Goal: Information Seeking & Learning: Learn about a topic

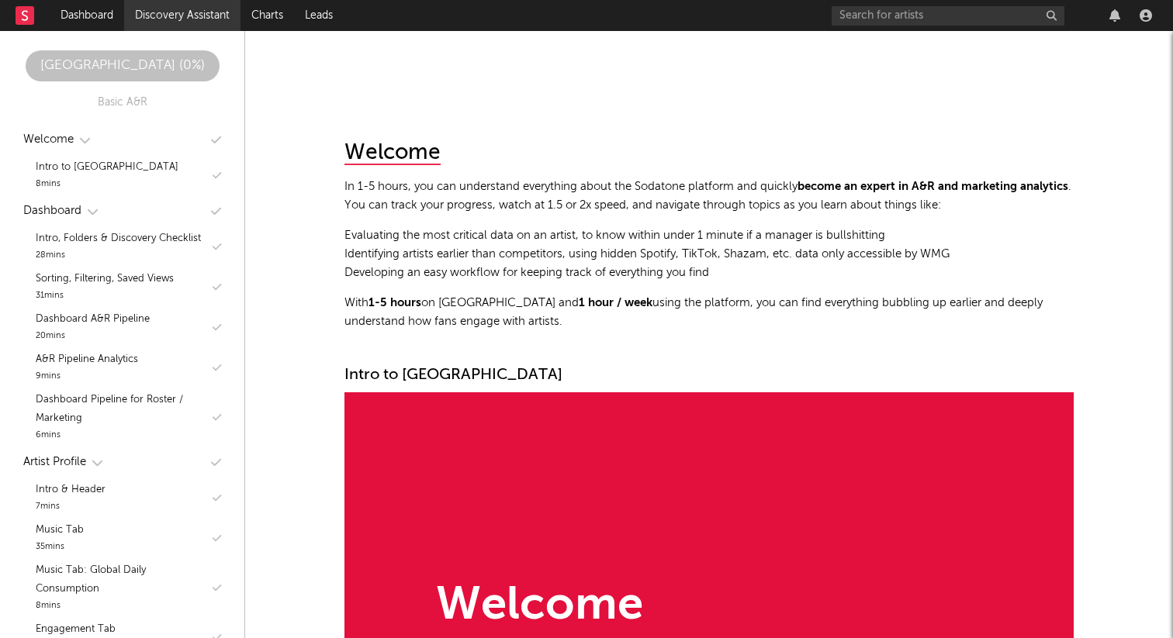
click at [161, 26] on link "Discovery Assistant" at bounding box center [182, 15] width 116 height 31
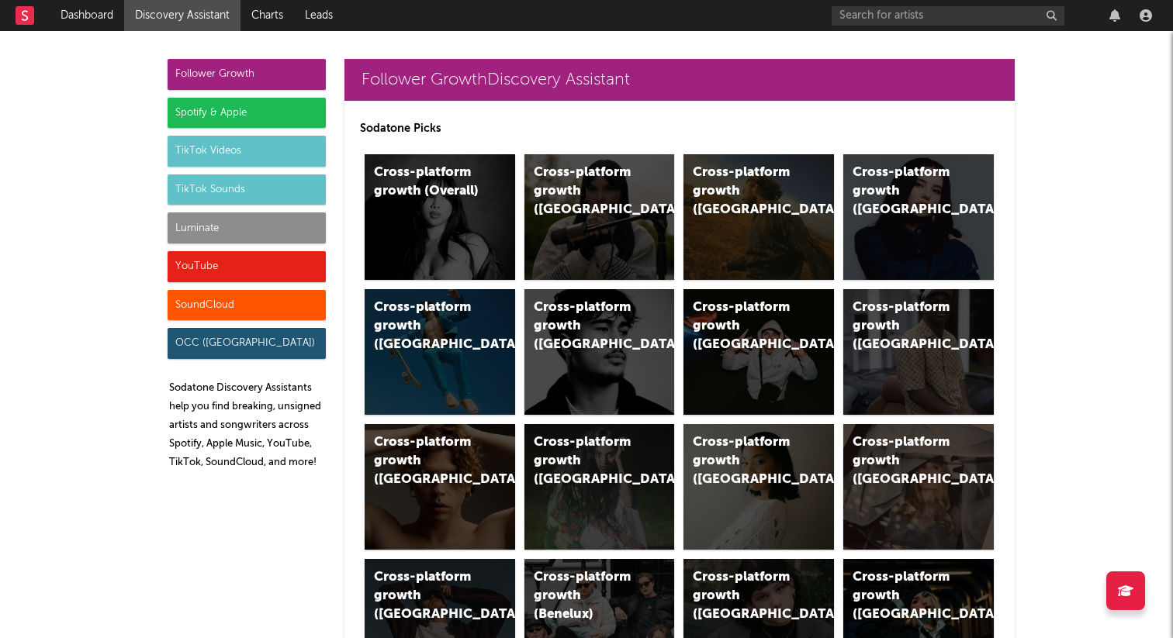
click at [240, 187] on div "TikTok Sounds" at bounding box center [247, 190] width 158 height 31
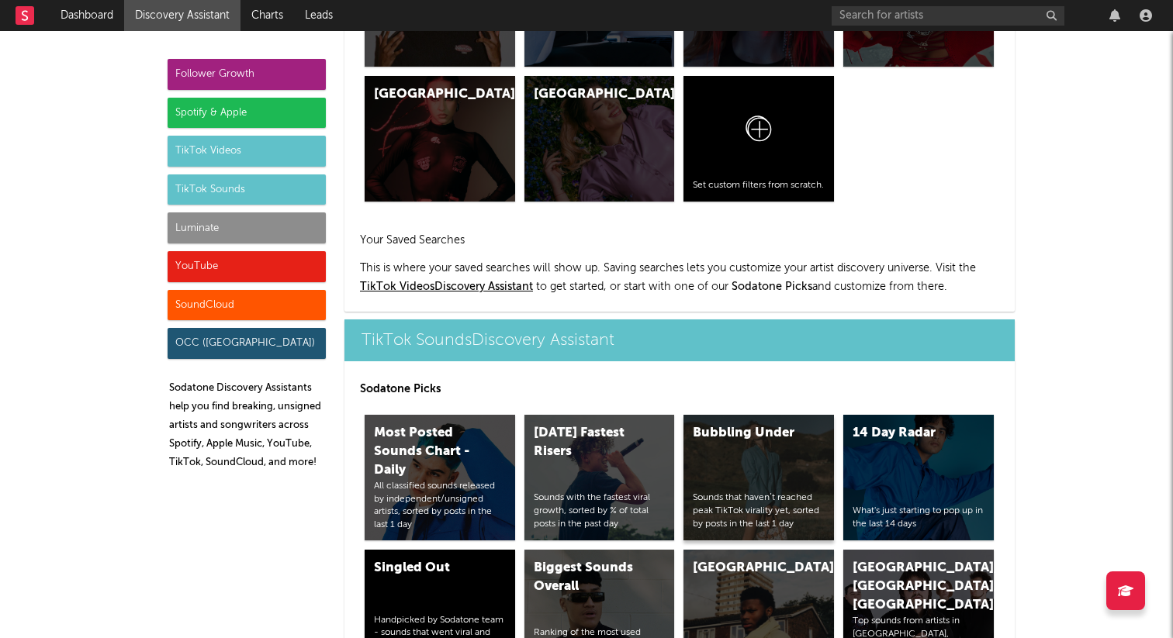
scroll to position [5182, 0]
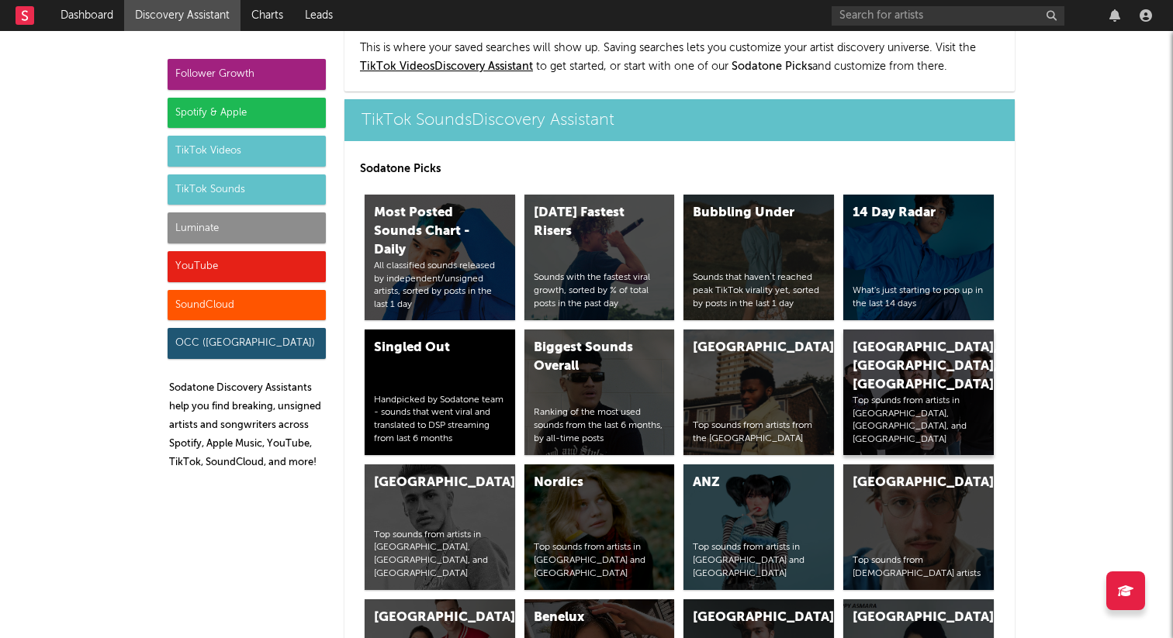
click at [890, 339] on div "[GEOGRAPHIC_DATA], [GEOGRAPHIC_DATA], [GEOGRAPHIC_DATA]" at bounding box center [904, 367] width 105 height 56
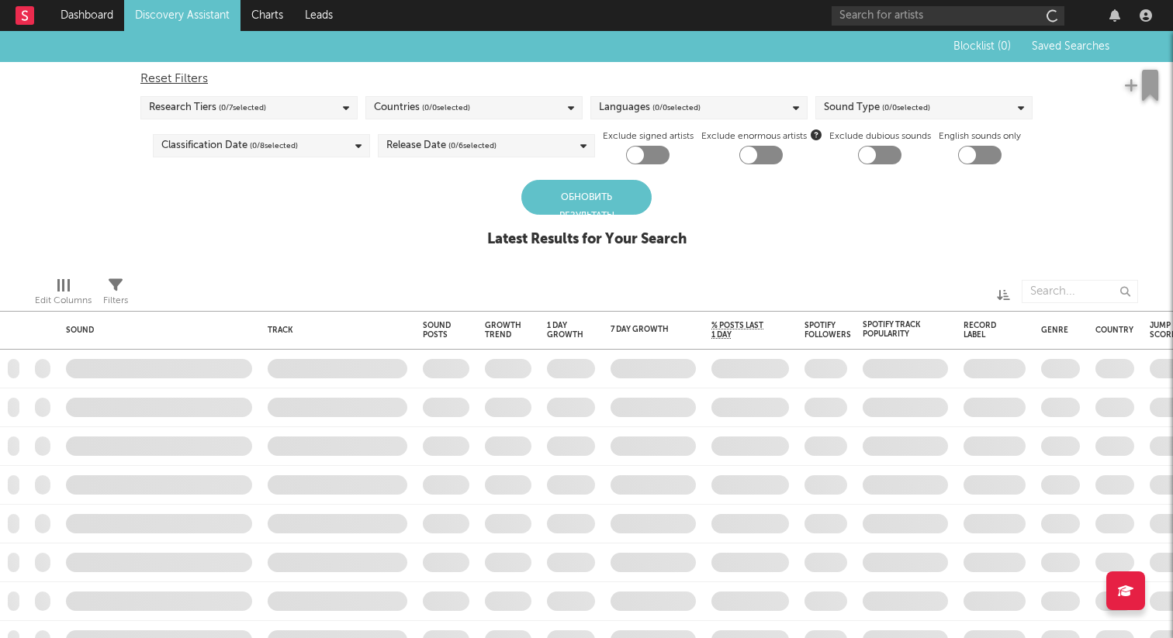
checkbox input "true"
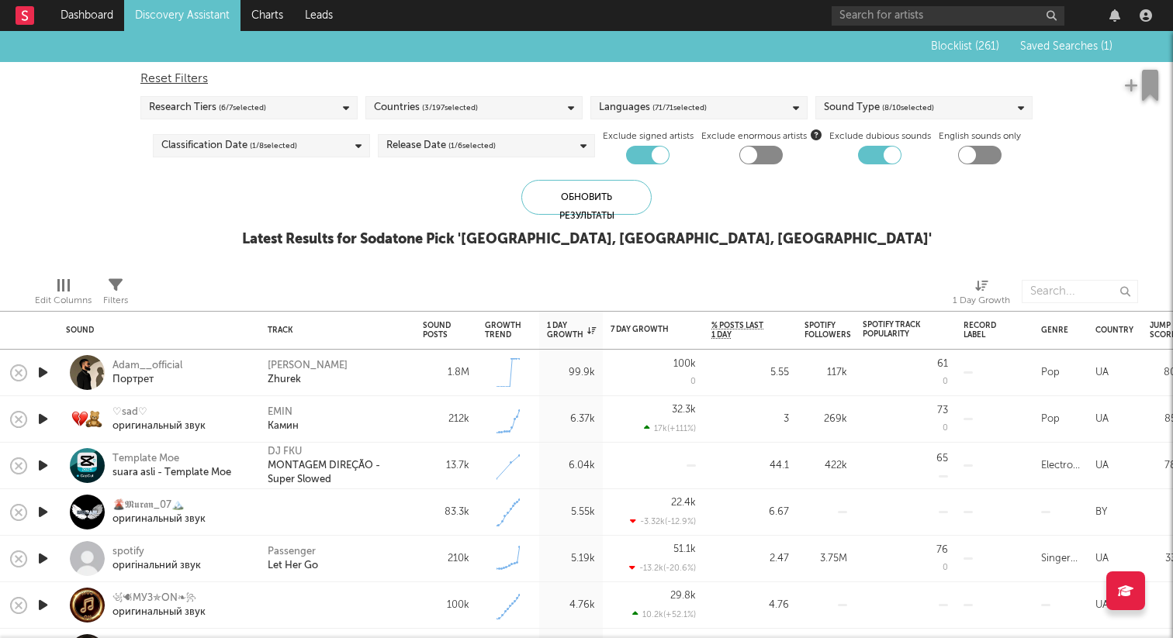
click at [1070, 47] on span "Saved Searches ( 1 )" at bounding box center [1066, 46] width 92 height 11
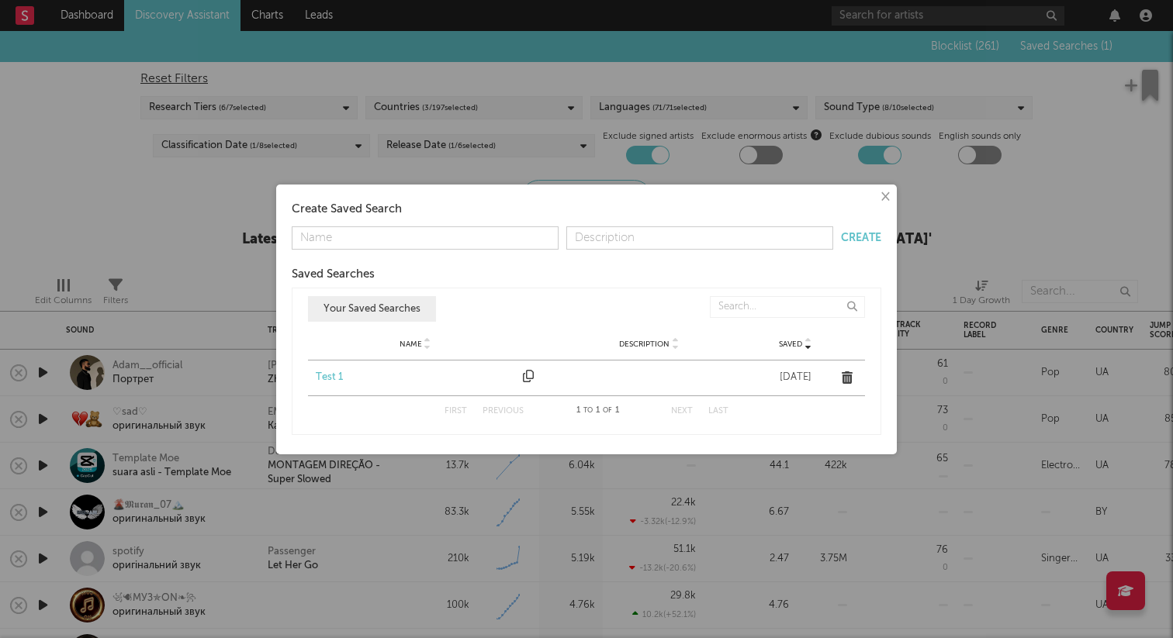
click at [332, 379] on div "Test 1" at bounding box center [415, 378] width 199 height 16
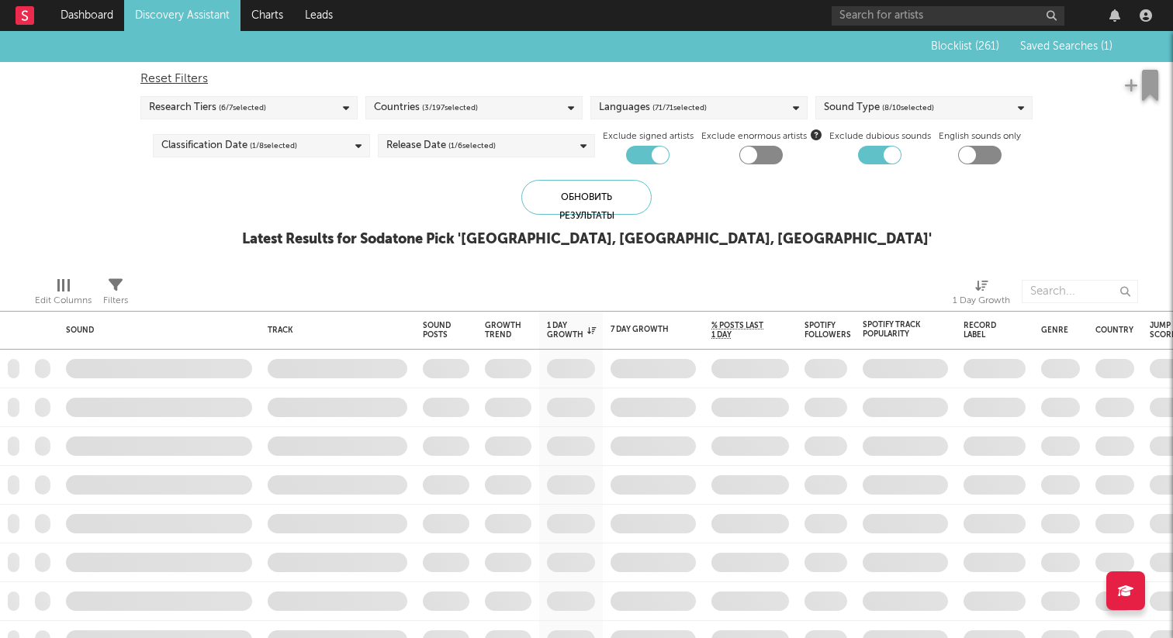
checkbox input "false"
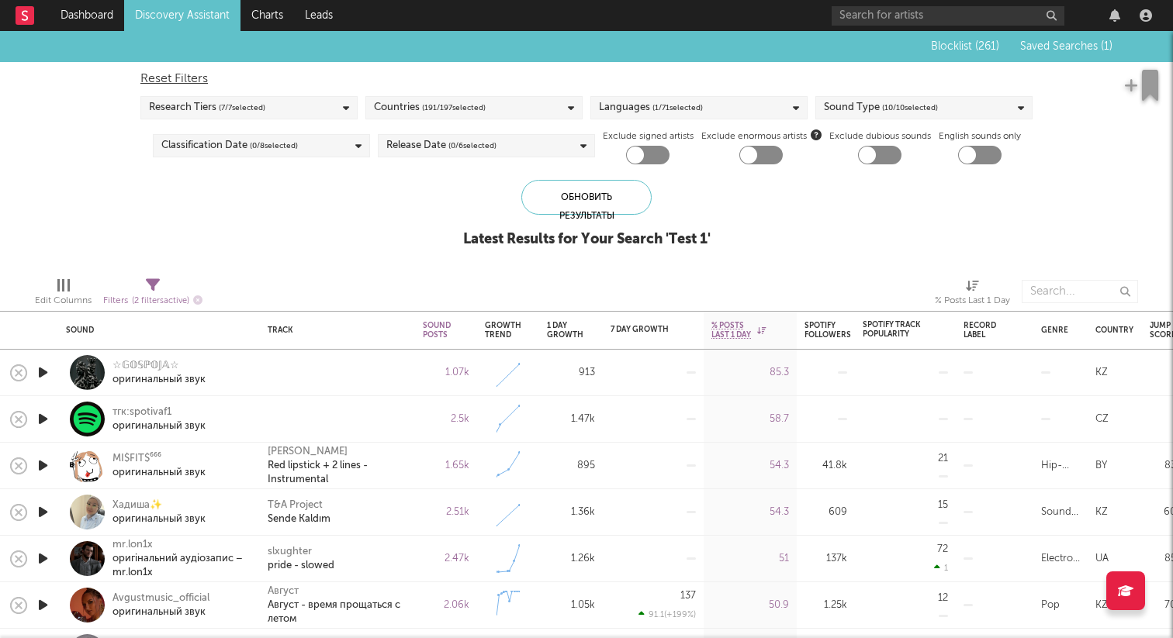
click at [44, 375] on icon "button" at bounding box center [43, 372] width 16 height 19
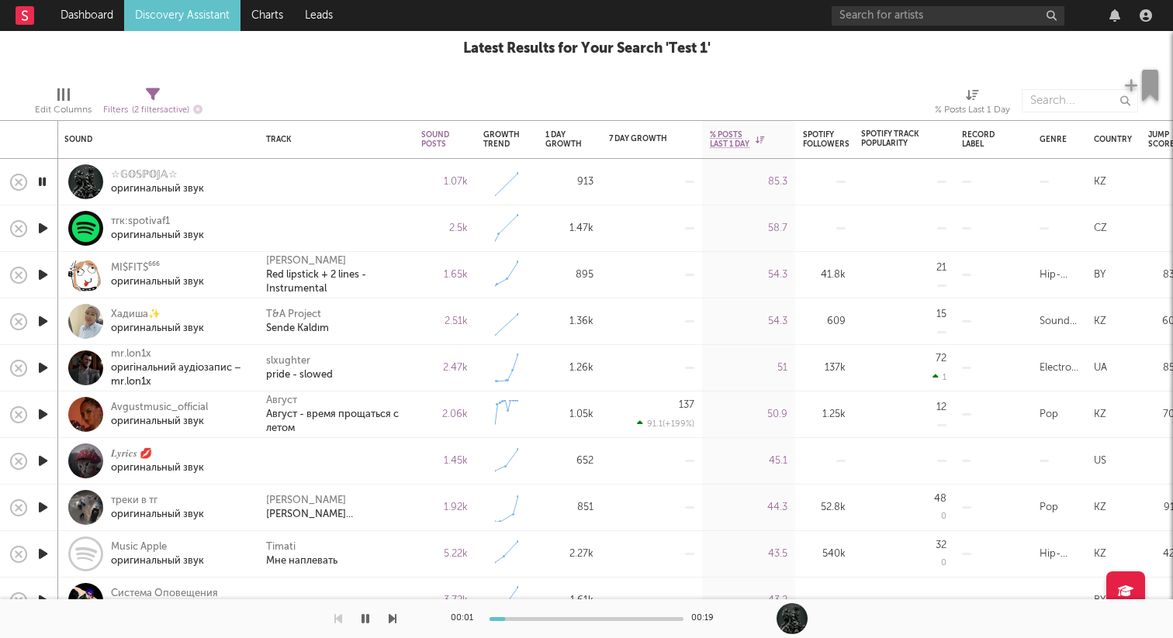
click at [43, 181] on icon "button" at bounding box center [42, 181] width 15 height 19
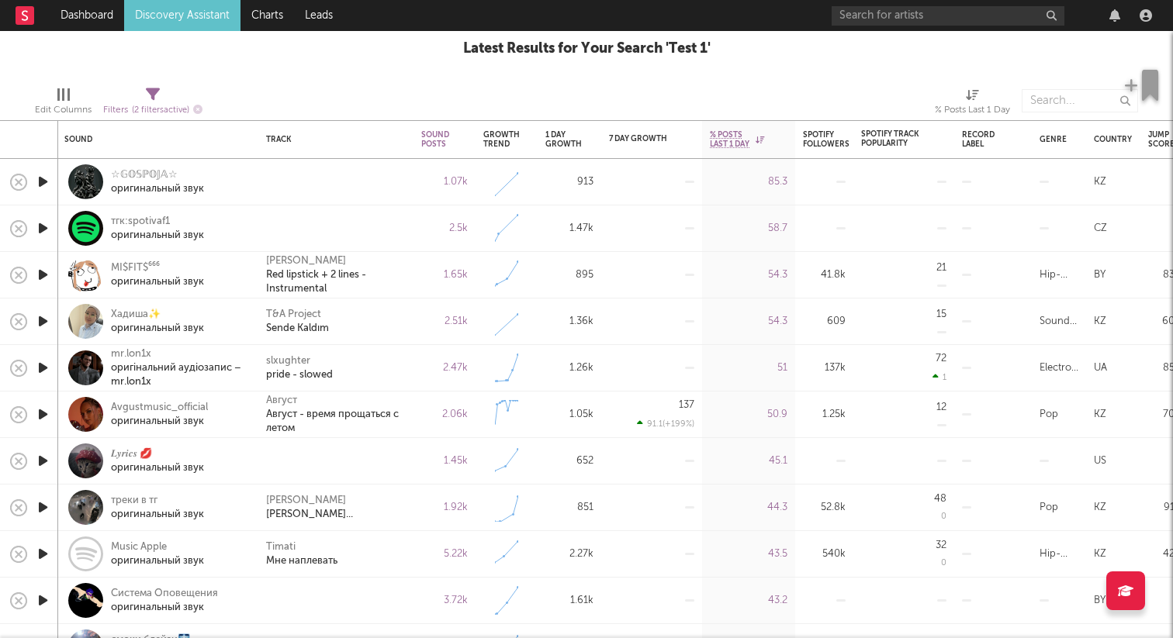
click at [43, 231] on icon "button" at bounding box center [43, 228] width 16 height 19
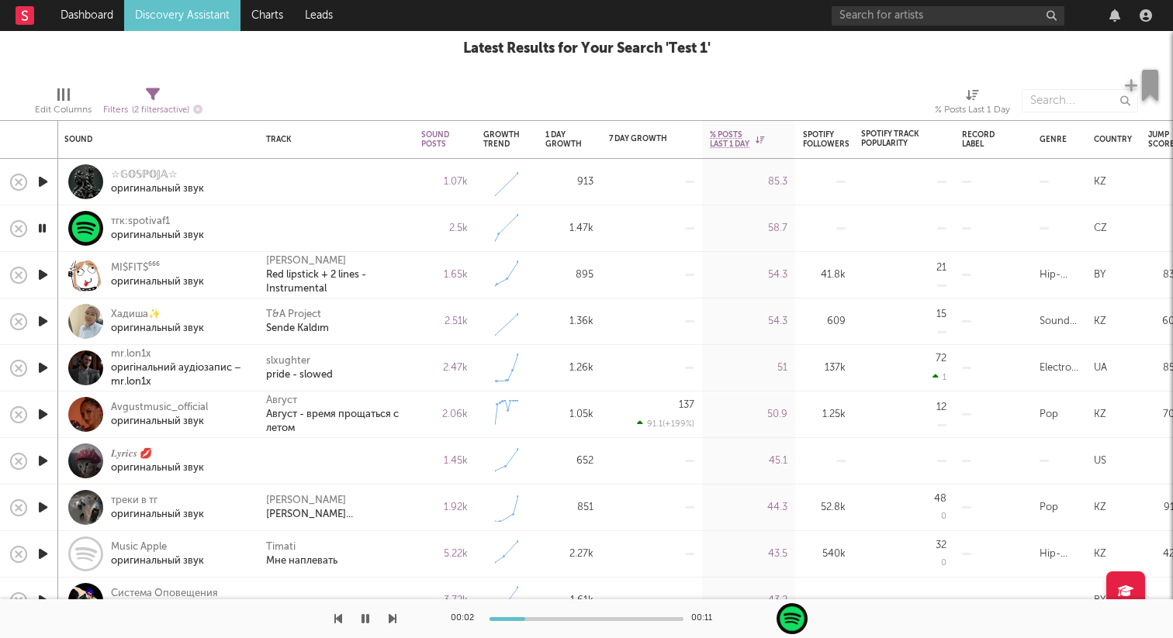
click at [43, 231] on icon "button" at bounding box center [42, 228] width 15 height 19
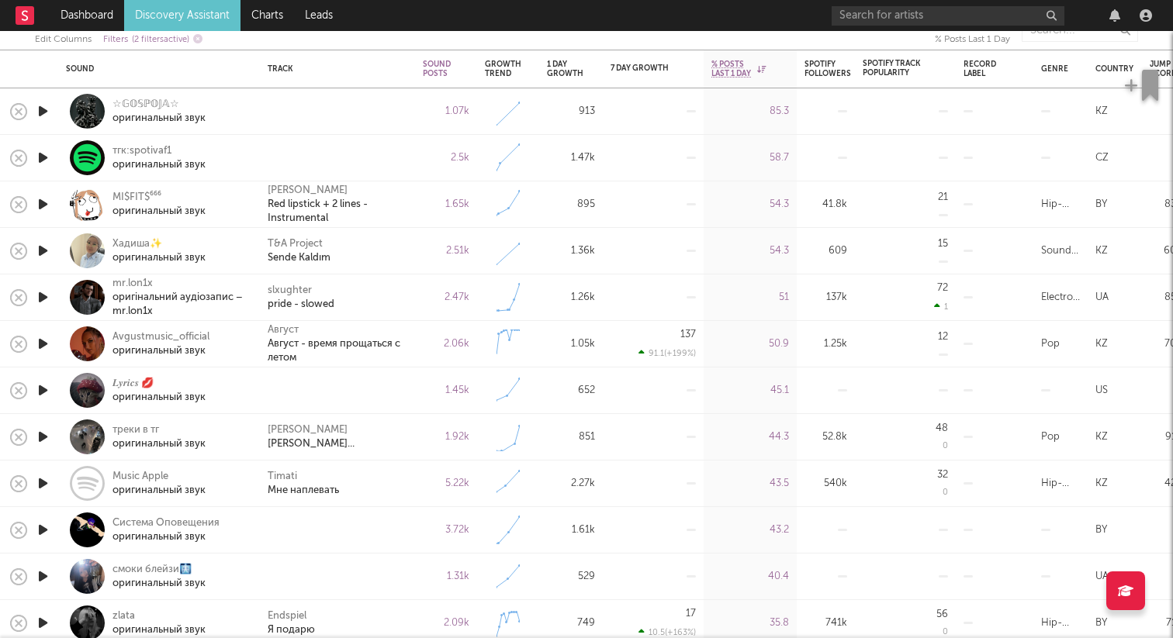
click at [36, 208] on icon "button" at bounding box center [43, 204] width 16 height 19
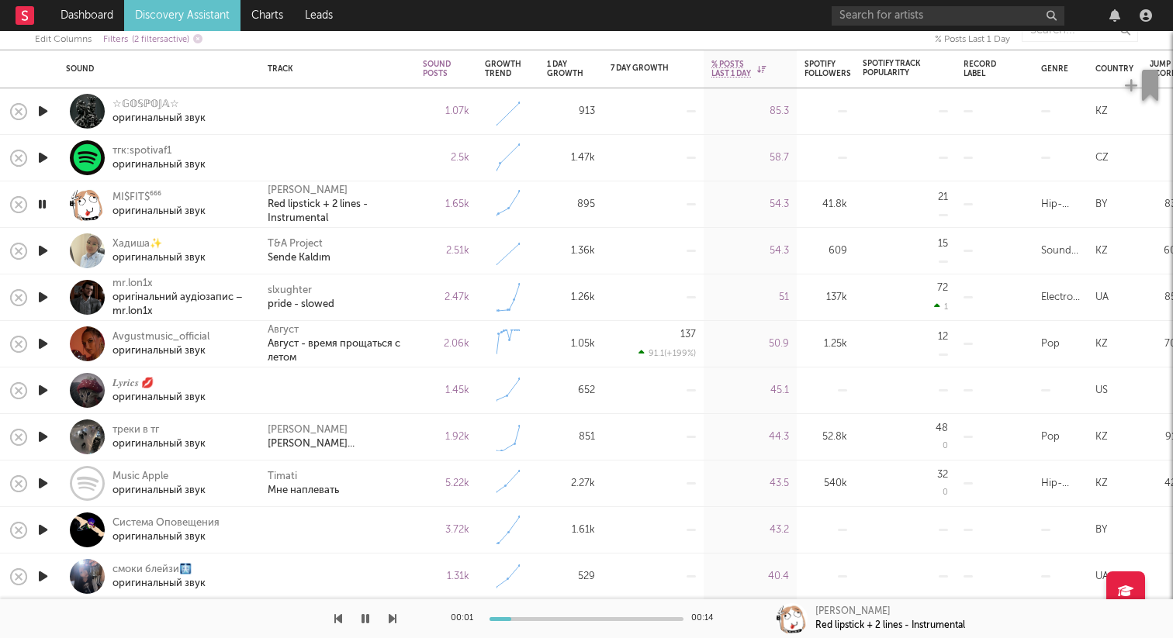
click at [40, 391] on icon "button" at bounding box center [43, 390] width 16 height 19
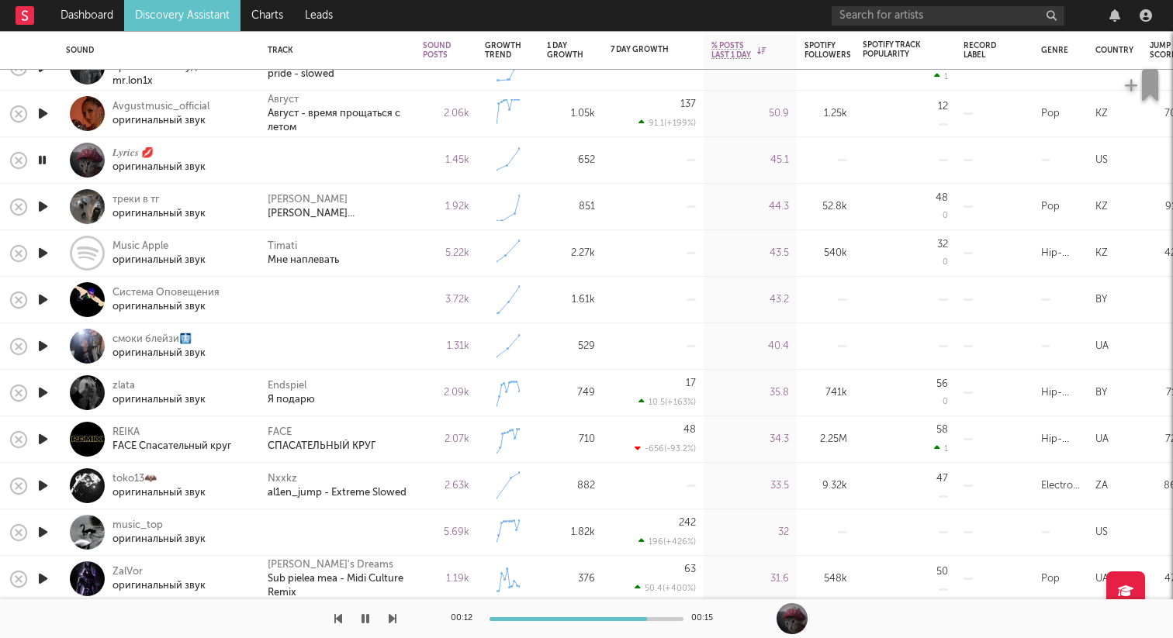
click at [46, 303] on icon "button" at bounding box center [43, 299] width 16 height 19
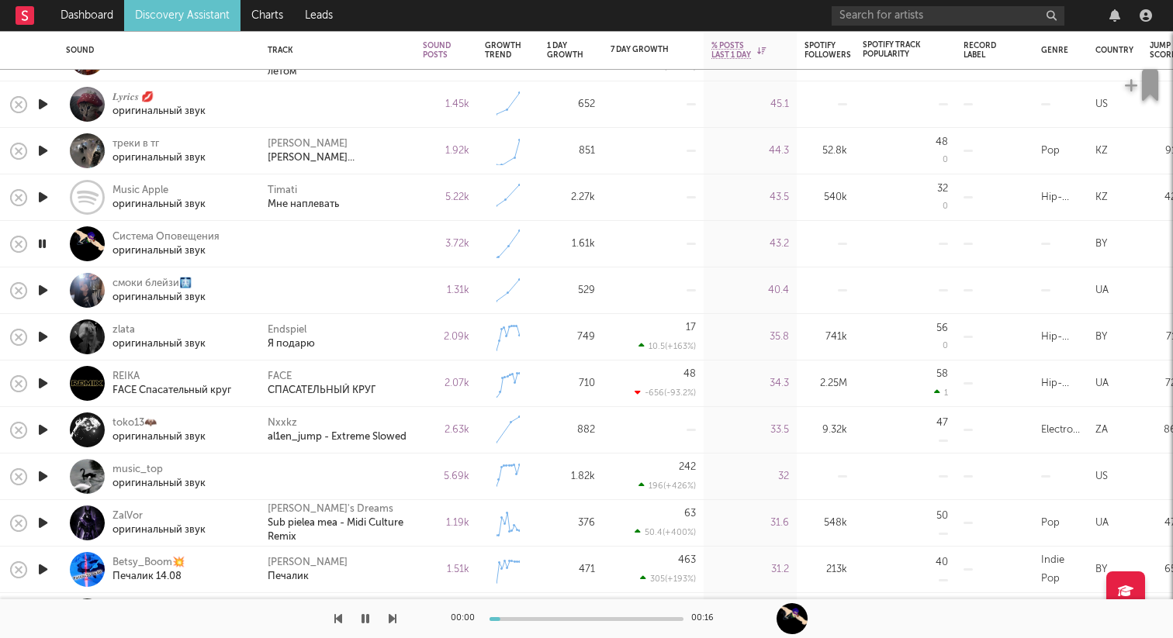
click at [43, 286] on icon "button" at bounding box center [43, 290] width 16 height 19
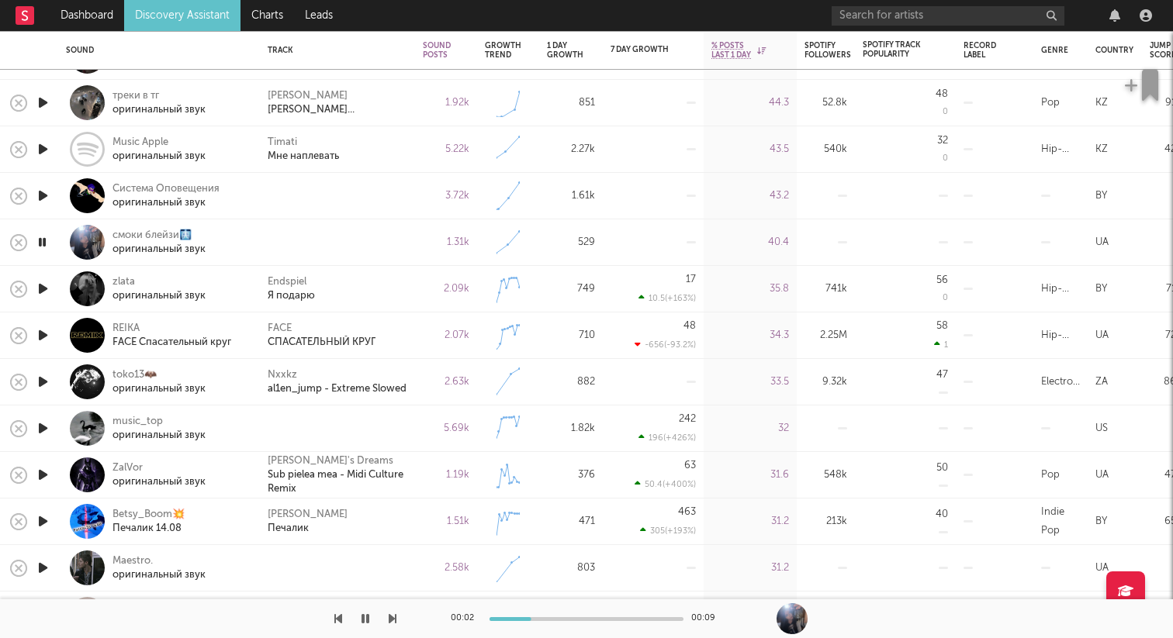
click at [43, 427] on icon "button" at bounding box center [43, 428] width 16 height 19
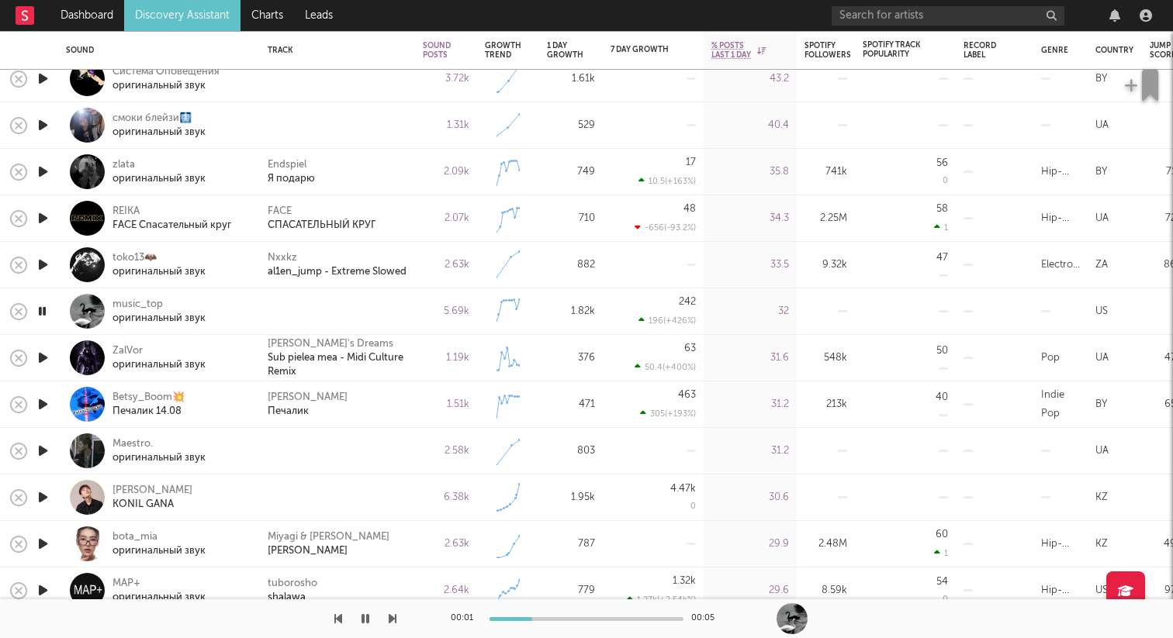
click at [43, 448] on icon "button" at bounding box center [43, 450] width 16 height 19
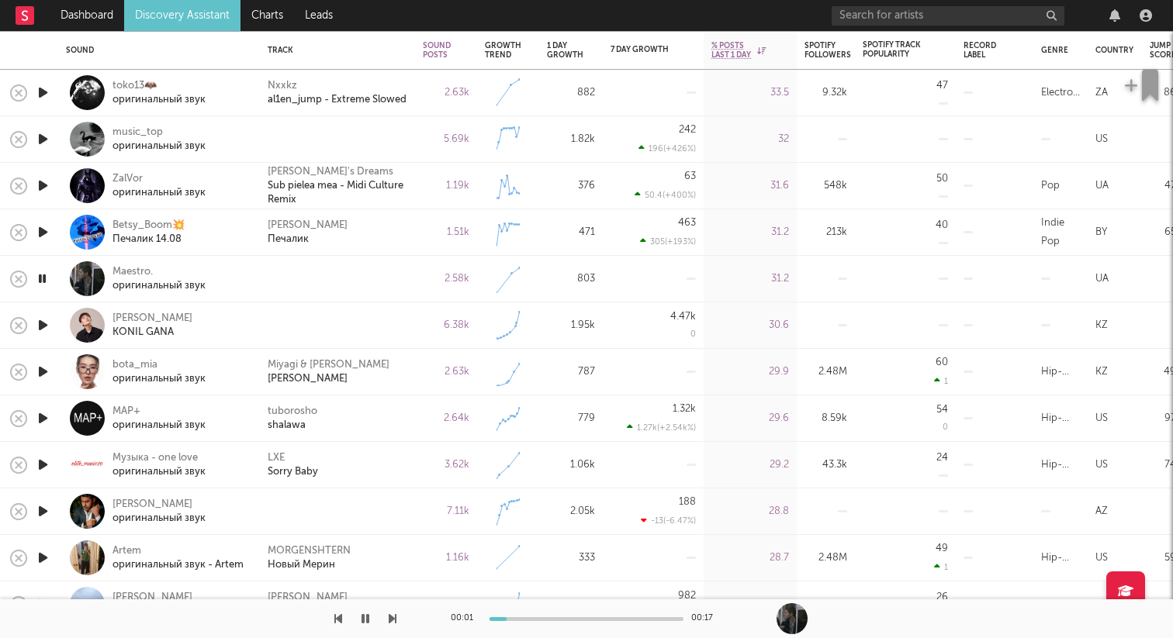
click at [47, 322] on icon "button" at bounding box center [43, 325] width 16 height 19
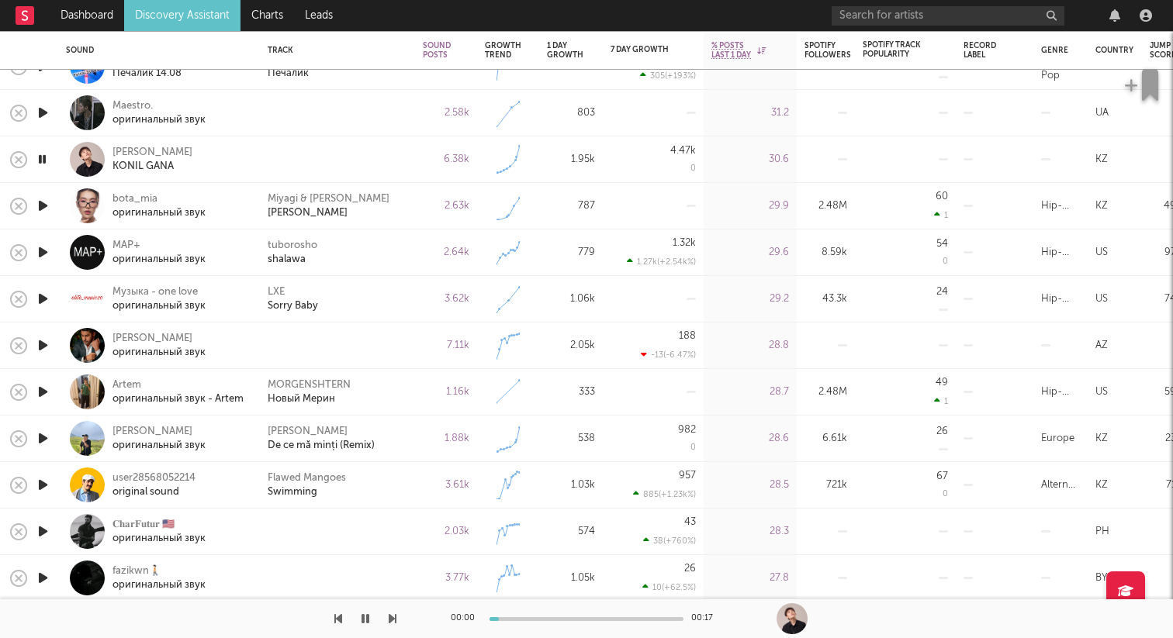
click at [44, 344] on icon "button" at bounding box center [43, 345] width 16 height 19
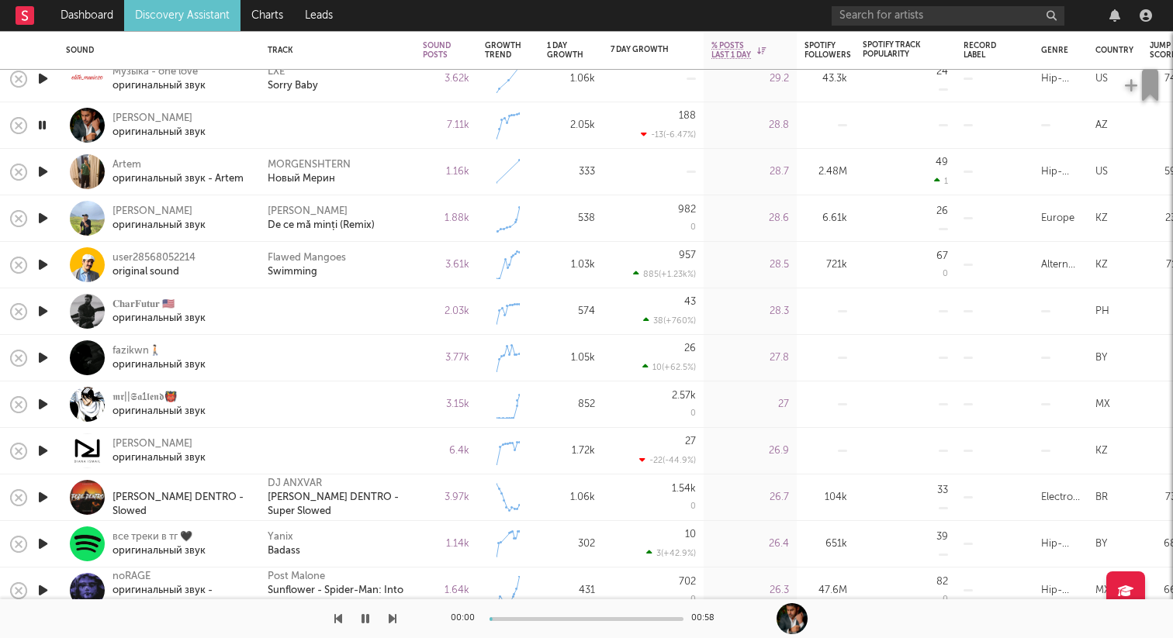
click at [46, 314] on icon "button" at bounding box center [43, 311] width 16 height 19
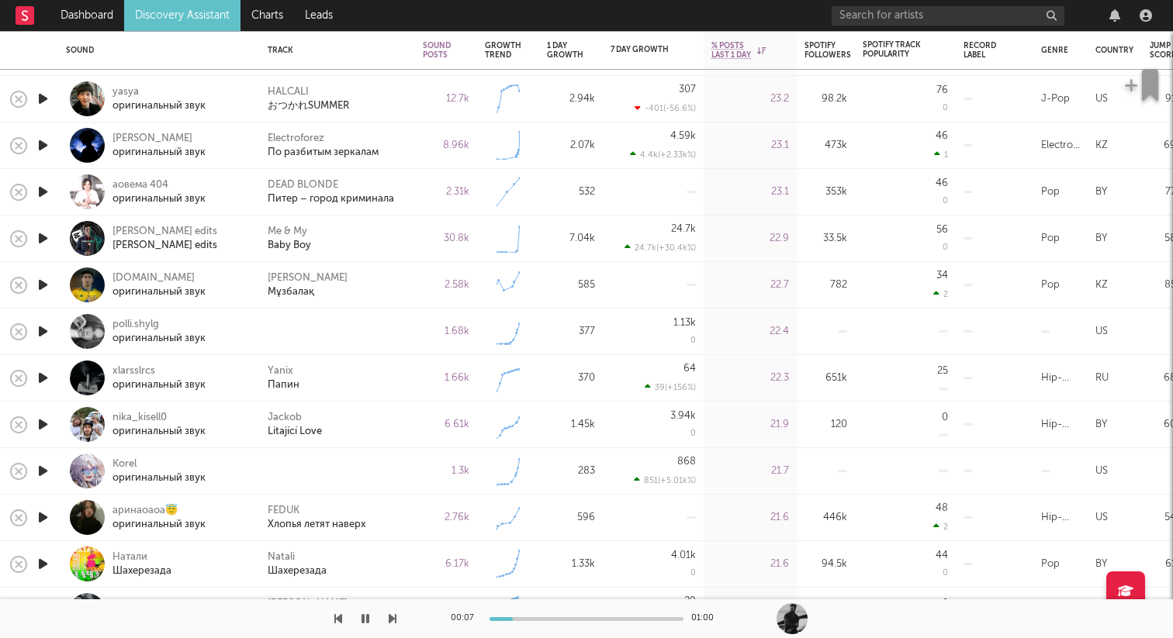
click at [47, 324] on icon "button" at bounding box center [43, 331] width 16 height 19
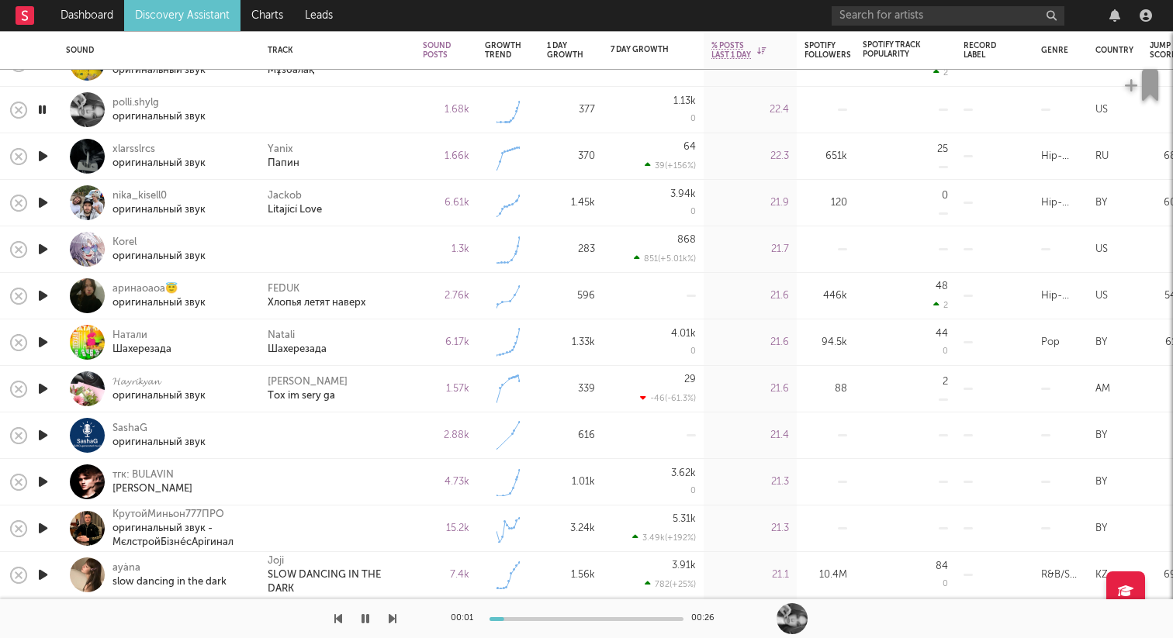
click at [45, 251] on icon "button" at bounding box center [43, 249] width 16 height 19
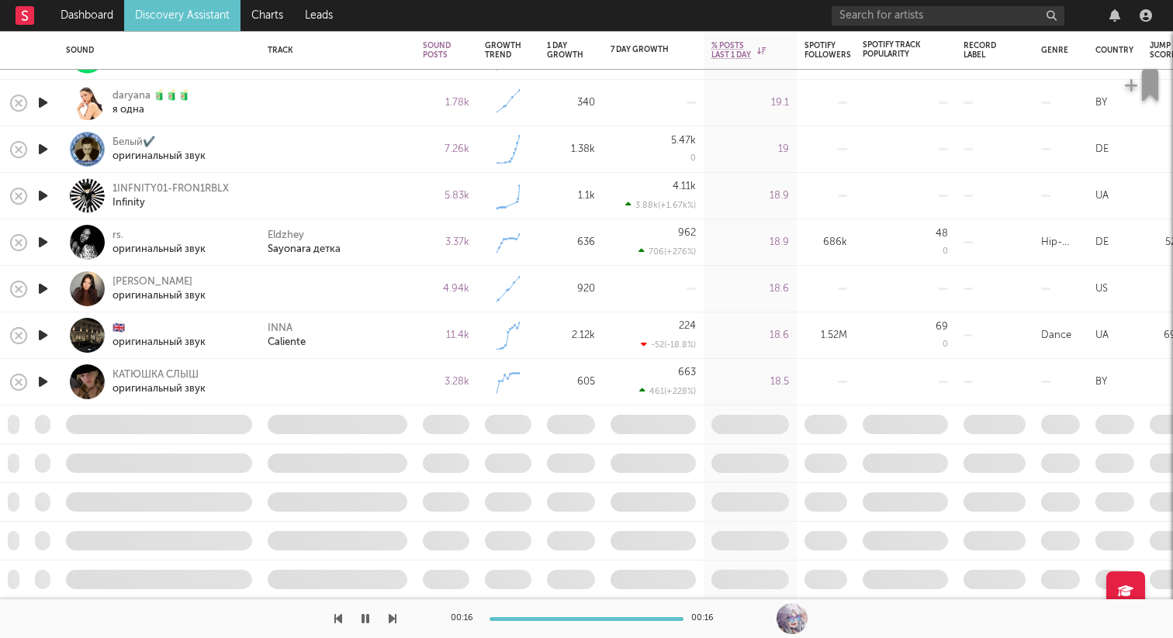
click at [40, 194] on icon "button" at bounding box center [43, 195] width 16 height 19
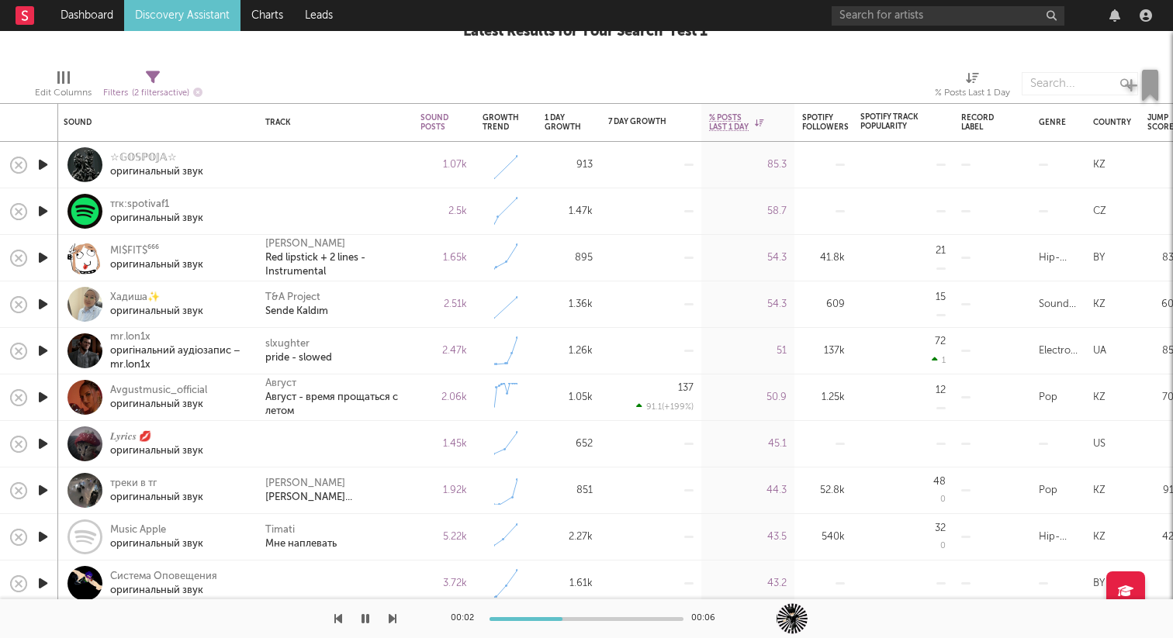
click at [368, 622] on icon "button" at bounding box center [365, 619] width 8 height 12
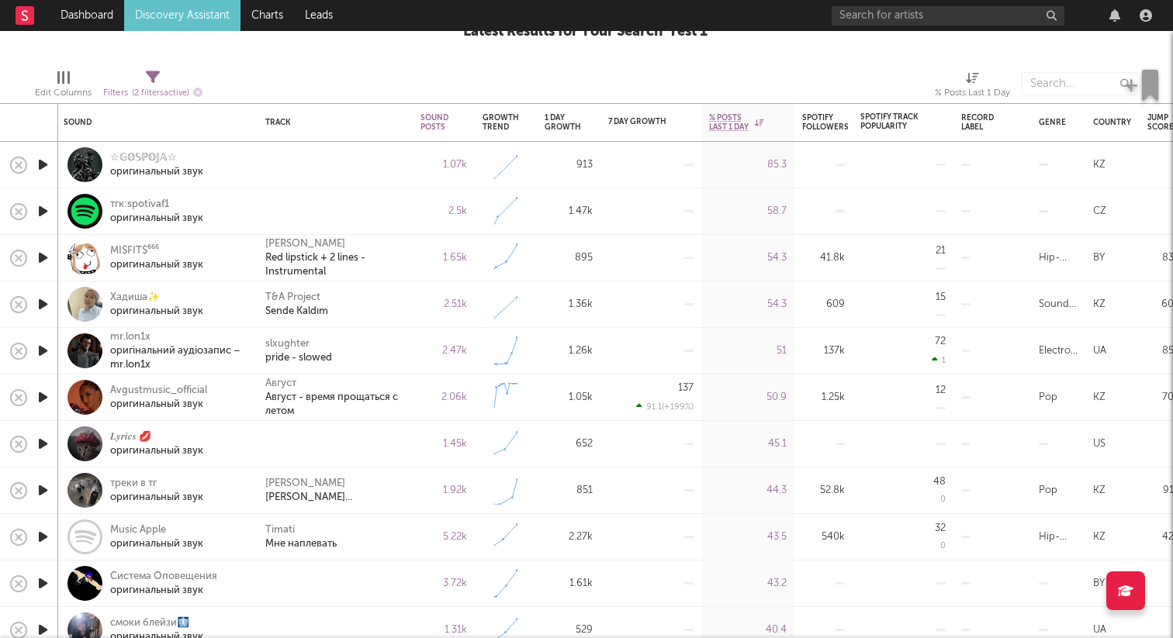
click at [177, 4] on link "Discovery Assistant" at bounding box center [182, 15] width 116 height 31
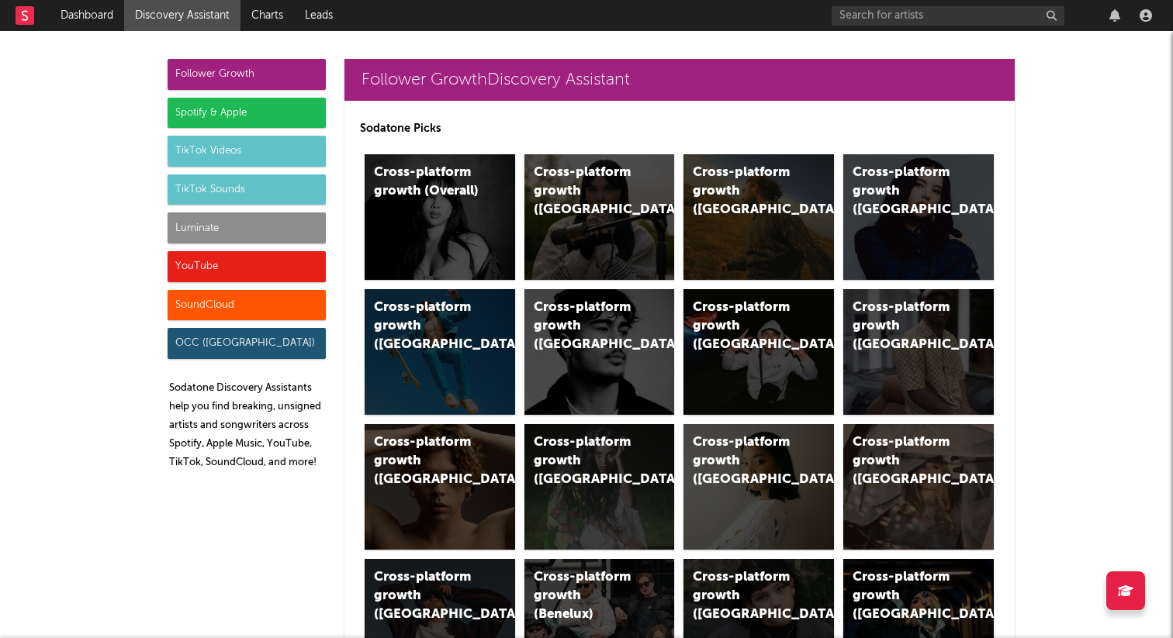
click at [239, 195] on div "TikTok Sounds" at bounding box center [247, 190] width 158 height 31
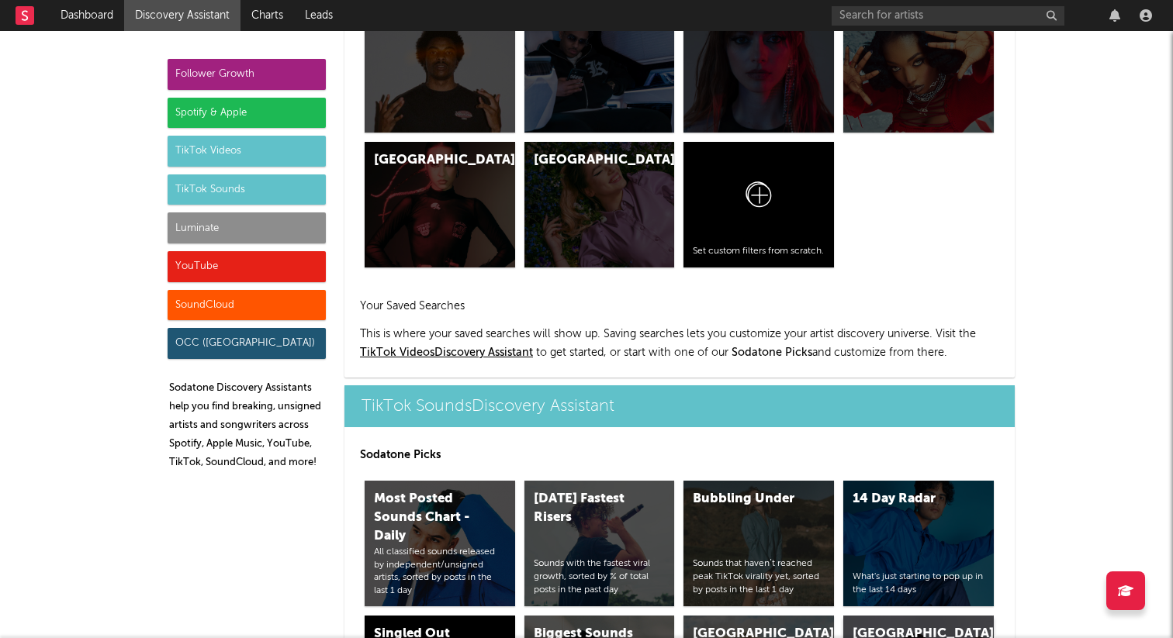
scroll to position [5182, 0]
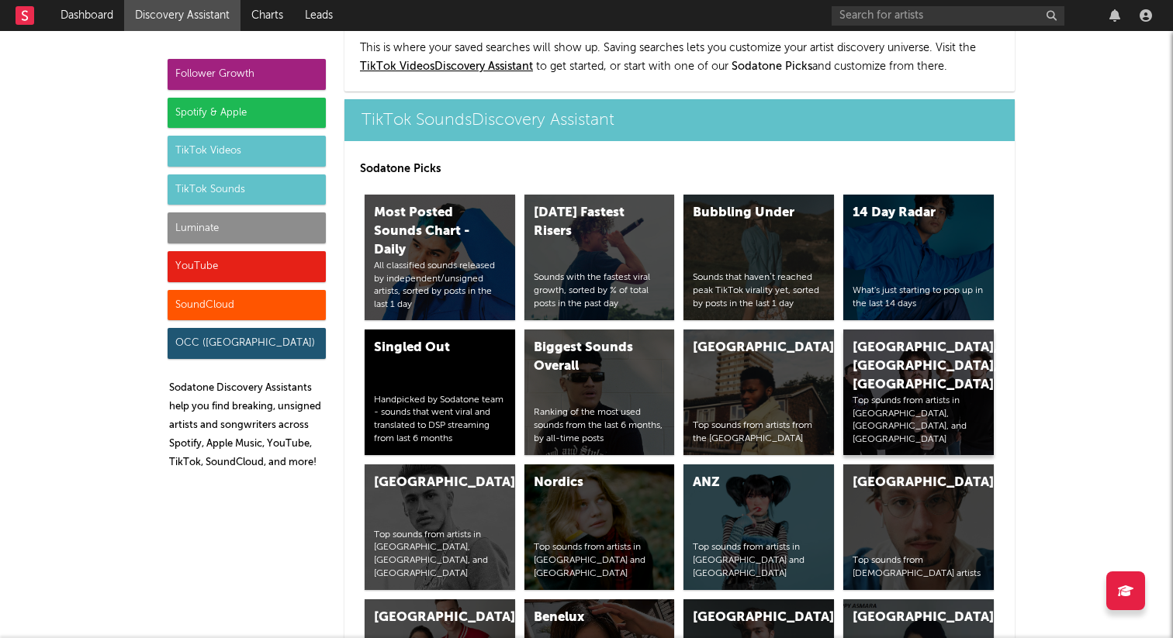
click at [892, 339] on div "[GEOGRAPHIC_DATA], [GEOGRAPHIC_DATA], [GEOGRAPHIC_DATA]" at bounding box center [904, 367] width 105 height 56
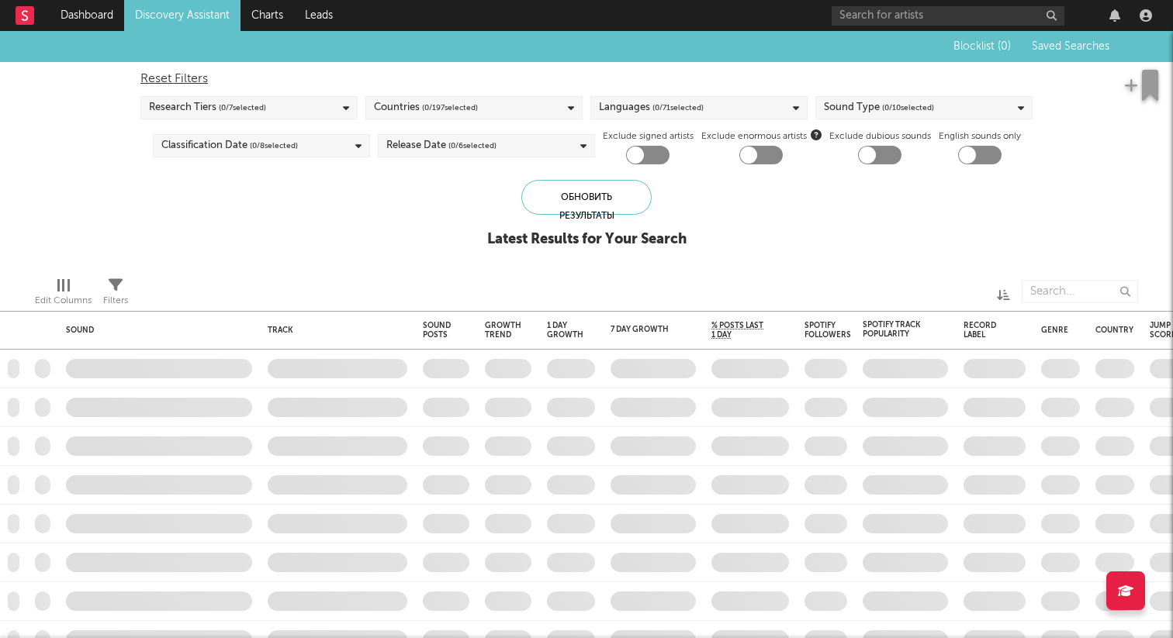
checkbox input "true"
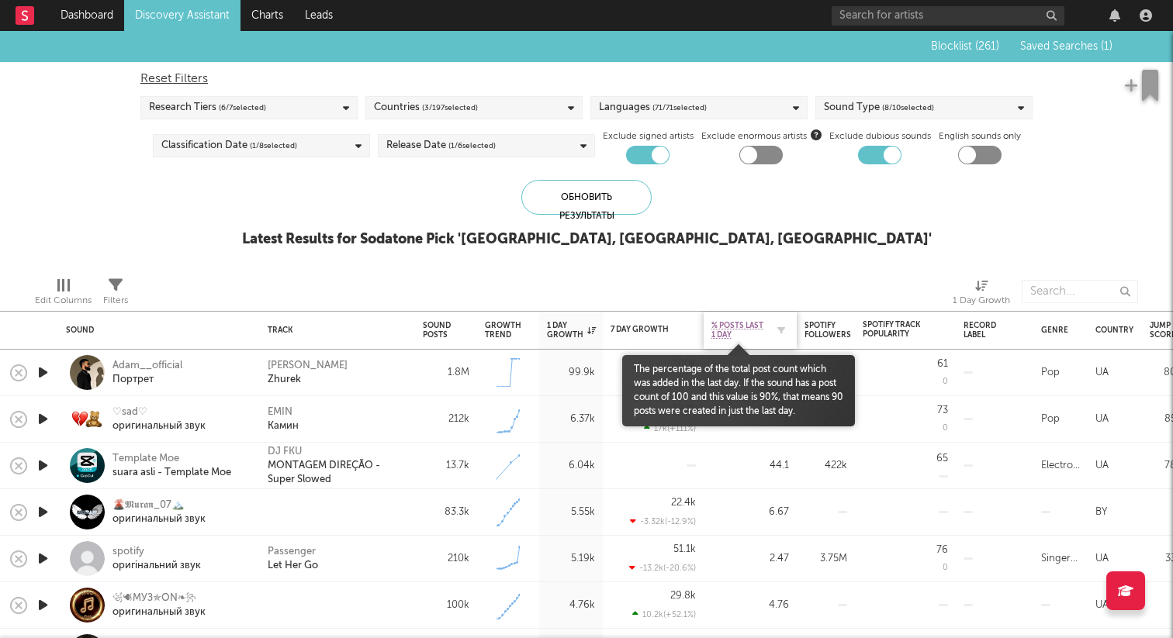
click at [741, 328] on span "% Posts Last 1 Day" at bounding box center [738, 330] width 54 height 19
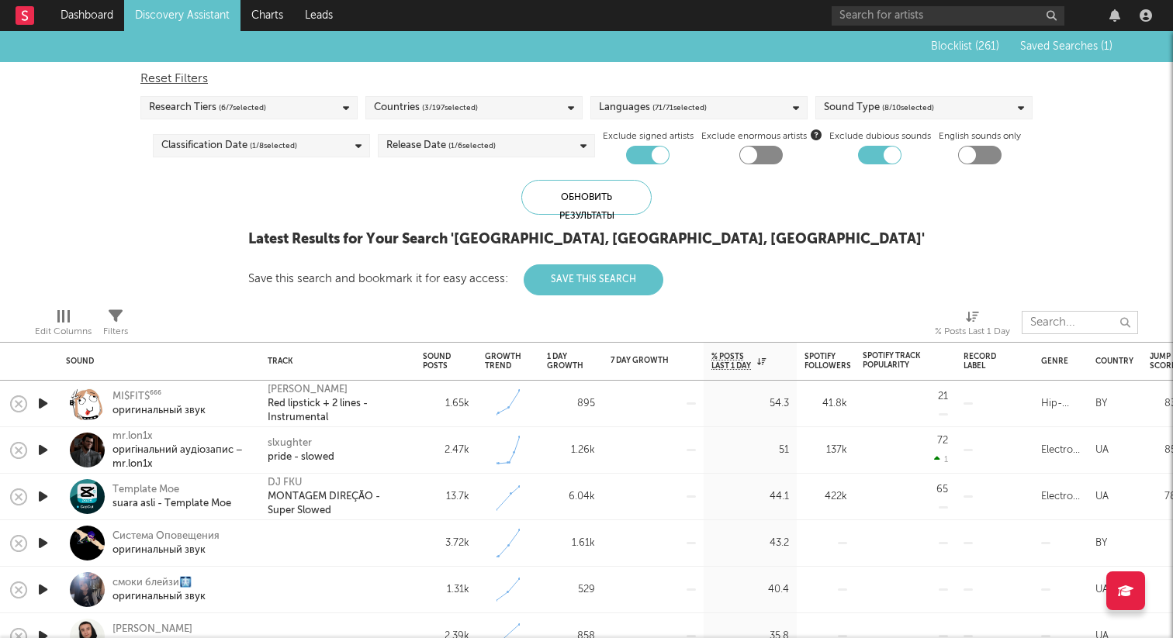
click at [1063, 326] on input "text" at bounding box center [1079, 322] width 116 height 23
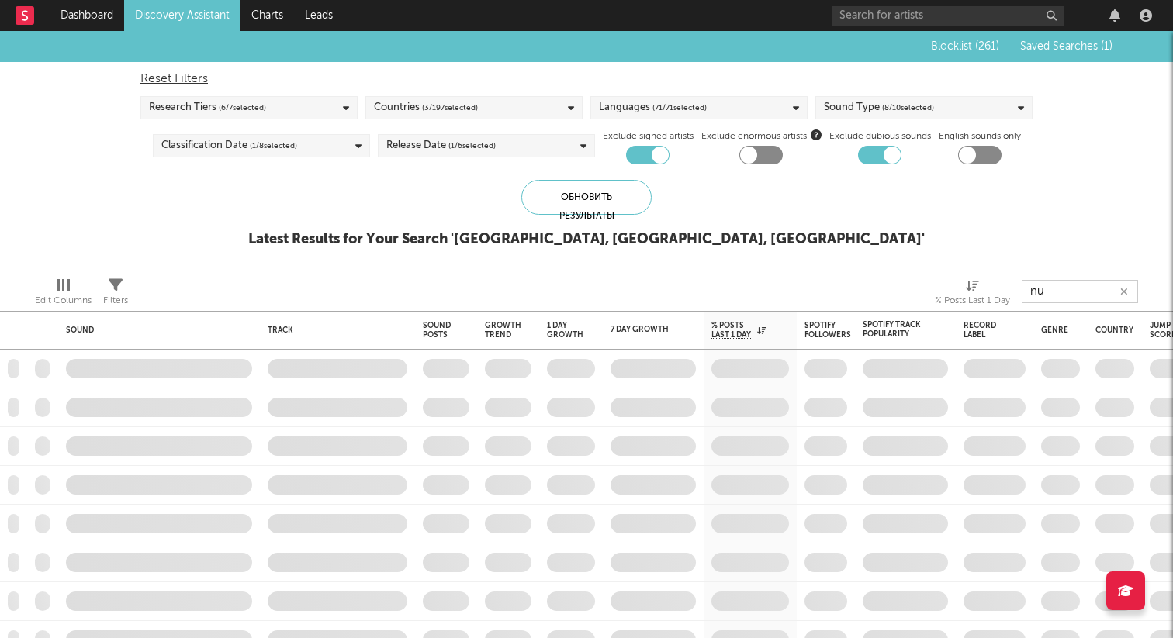
type input "n"
type input "тг"
click at [1067, 251] on div "Blocklist ( 261 ) Saved Searches ( 1 ) Reset Filters Research Tiers ( 6 / 7 sel…" at bounding box center [586, 147] width 1173 height 233
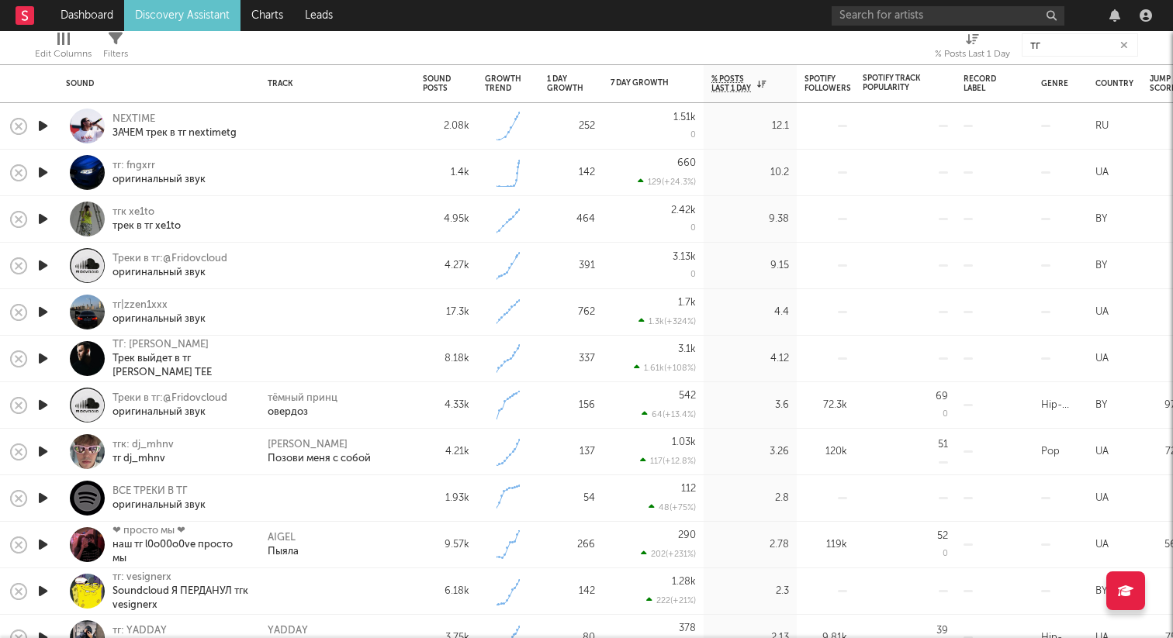
click at [45, 170] on icon "button" at bounding box center [43, 172] width 16 height 19
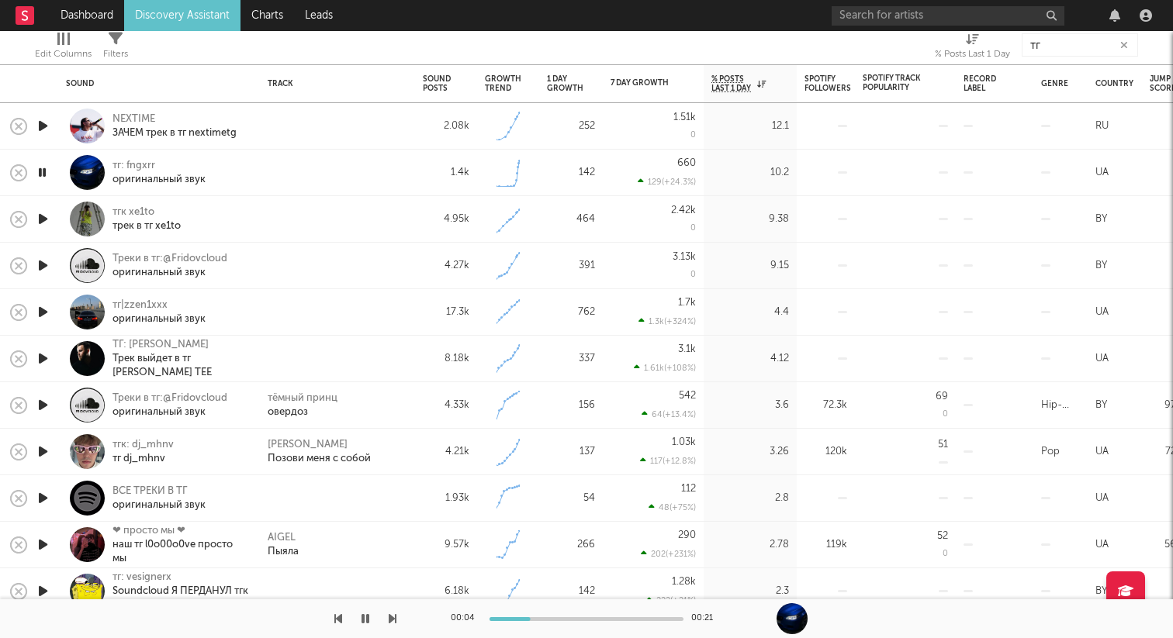
click at [40, 266] on icon "button" at bounding box center [43, 265] width 16 height 19
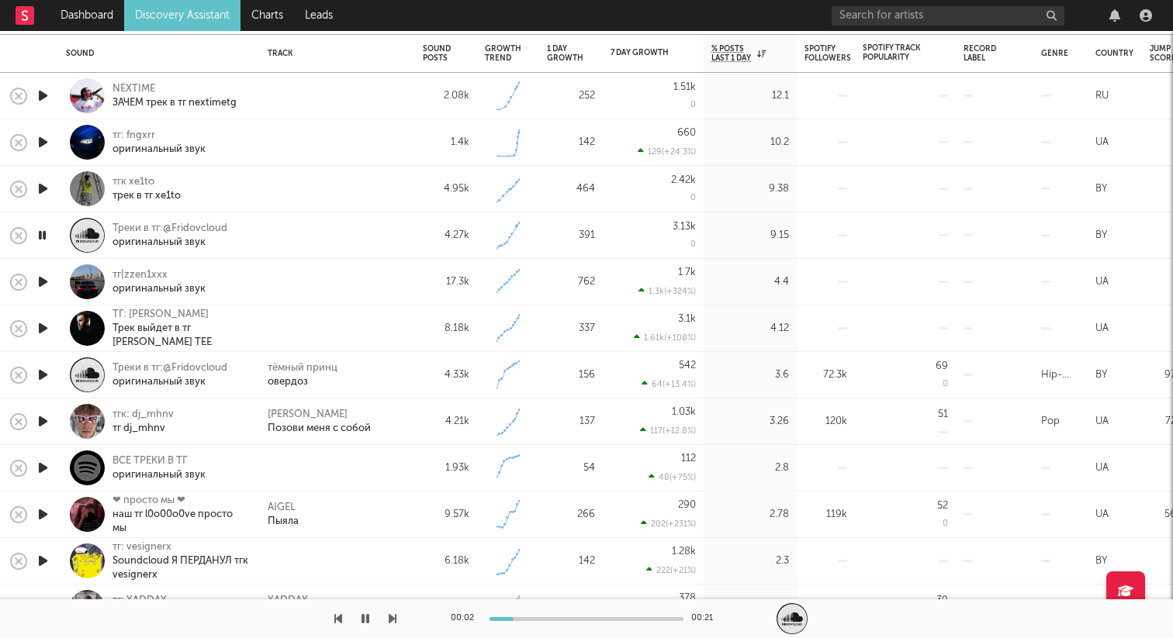
click at [37, 282] on icon "button" at bounding box center [43, 281] width 16 height 19
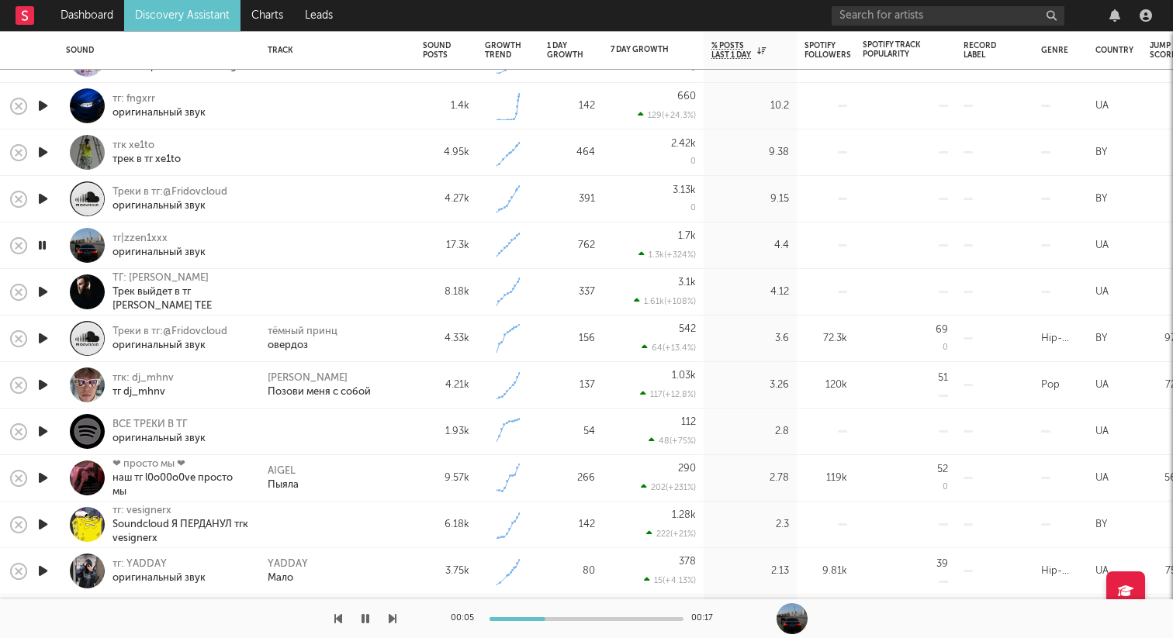
click at [47, 240] on icon "button" at bounding box center [42, 245] width 15 height 19
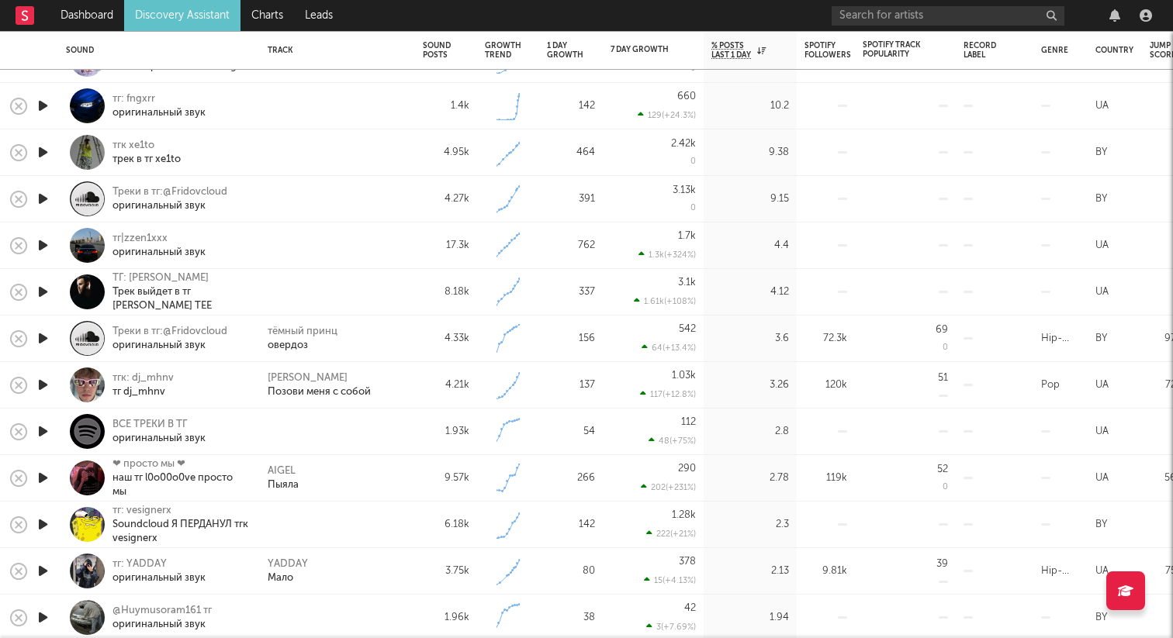
click at [46, 427] on icon "button" at bounding box center [43, 431] width 16 height 19
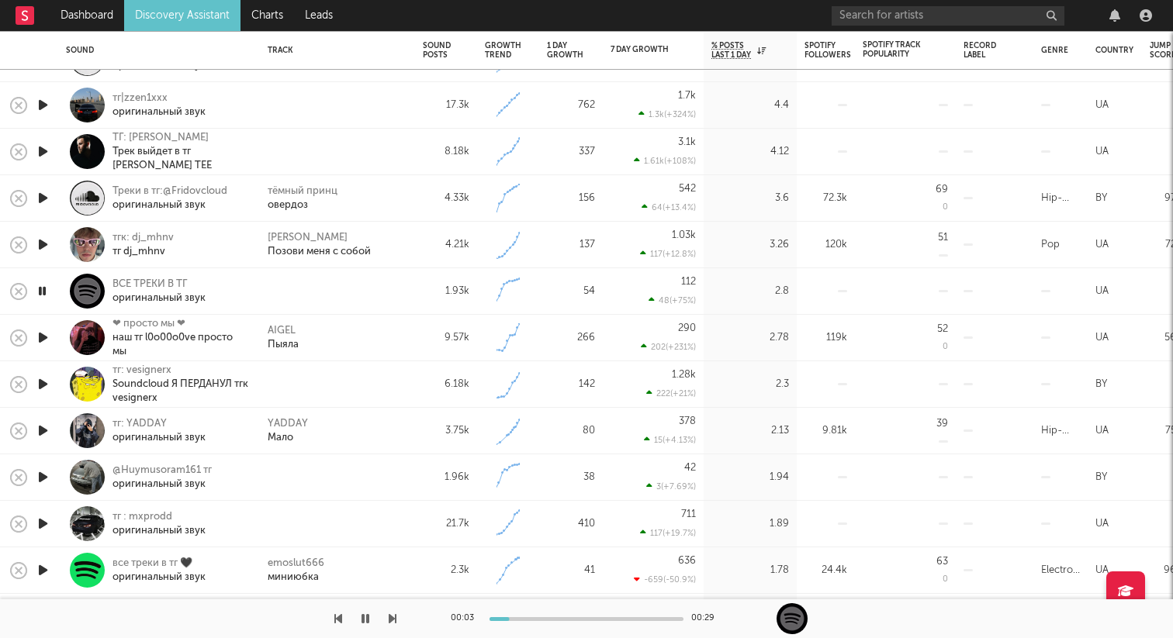
click at [41, 384] on icon "button" at bounding box center [43, 384] width 16 height 19
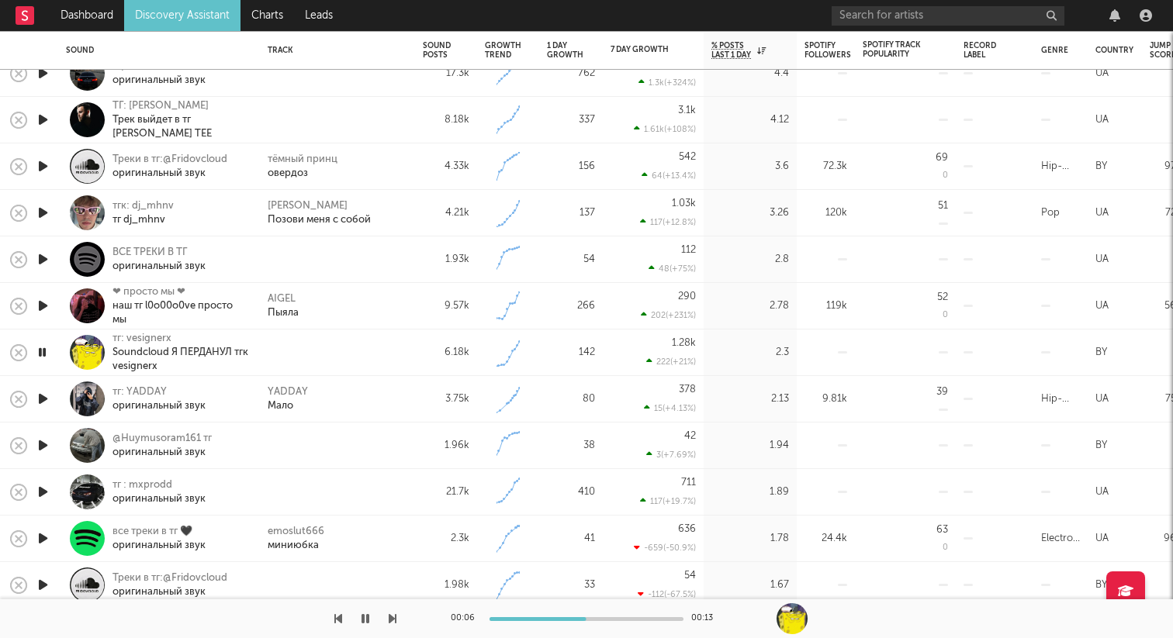
drag, startPoint x: 541, startPoint y: 614, endPoint x: 508, endPoint y: 614, distance: 32.6
click at [508, 614] on div "00:06 00:13" at bounding box center [586, 619] width 271 height 39
click at [492, 617] on div at bounding box center [496, 619] width 194 height 4
click at [378, 624] on div at bounding box center [198, 619] width 396 height 39
click at [369, 618] on button "button" at bounding box center [366, 619] width 16 height 39
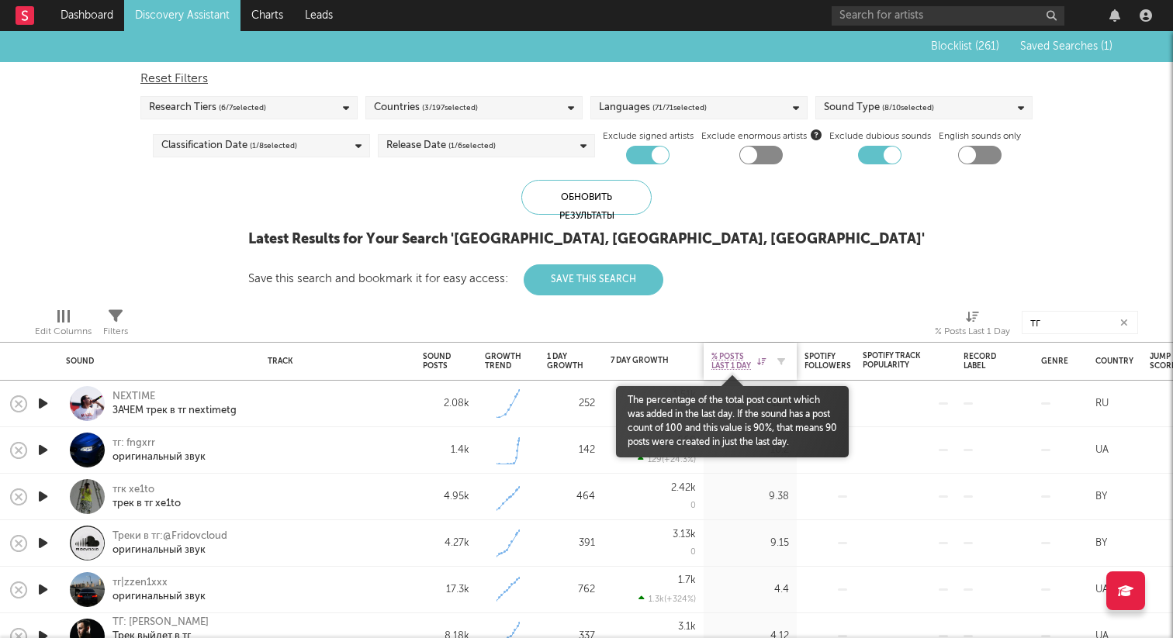
click at [745, 365] on span "% Posts Last 1 Day" at bounding box center [732, 361] width 42 height 19
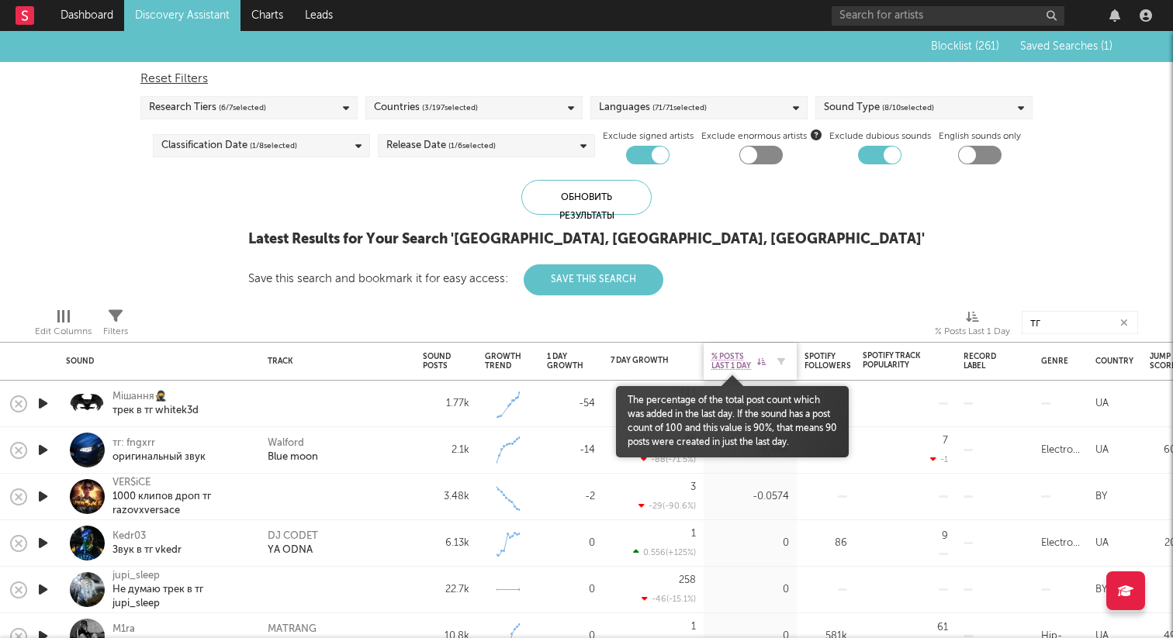
click at [745, 365] on span "% Posts Last 1 Day" at bounding box center [732, 361] width 42 height 19
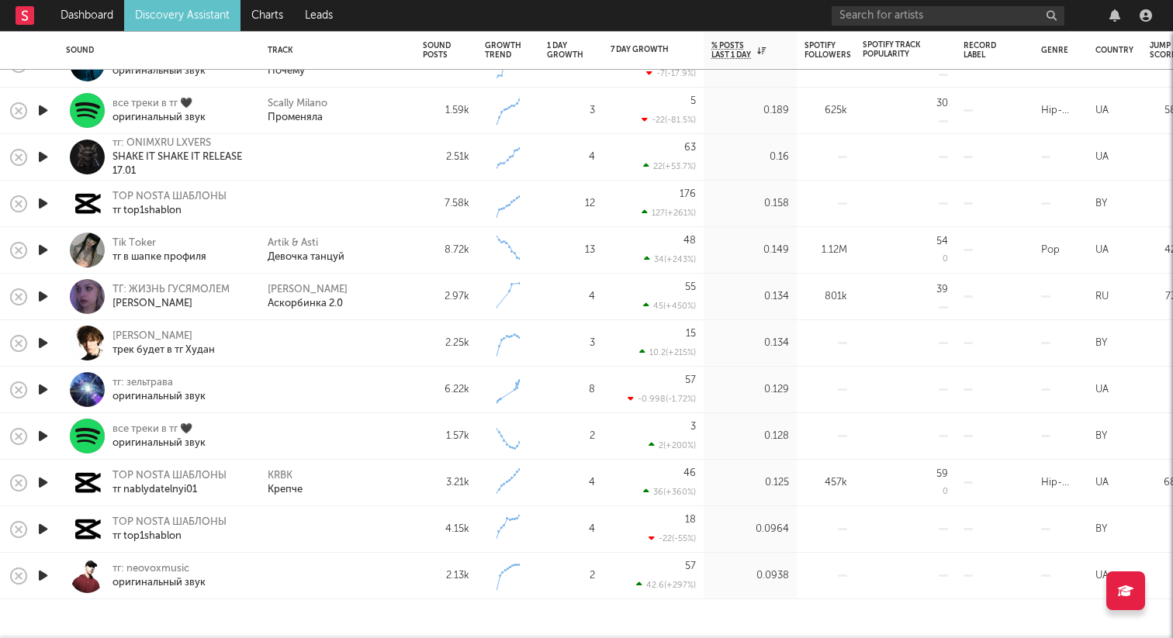
click at [43, 578] on icon "button" at bounding box center [43, 575] width 16 height 19
click at [43, 578] on icon "button" at bounding box center [42, 575] width 15 height 19
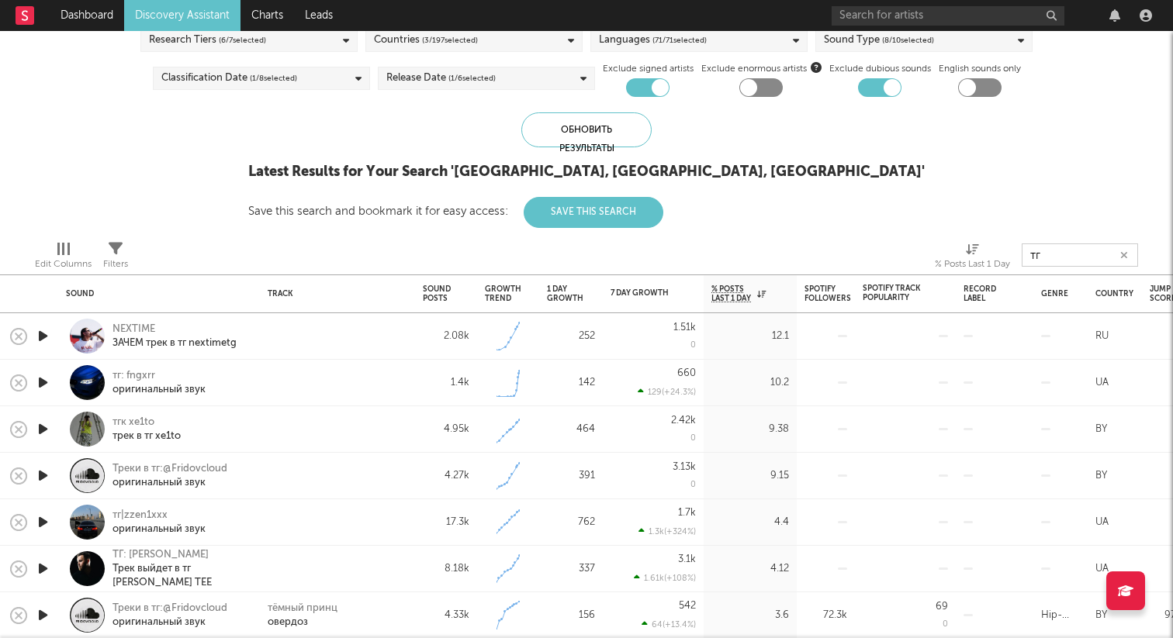
click at [1047, 260] on input "тг" at bounding box center [1079, 255] width 116 height 23
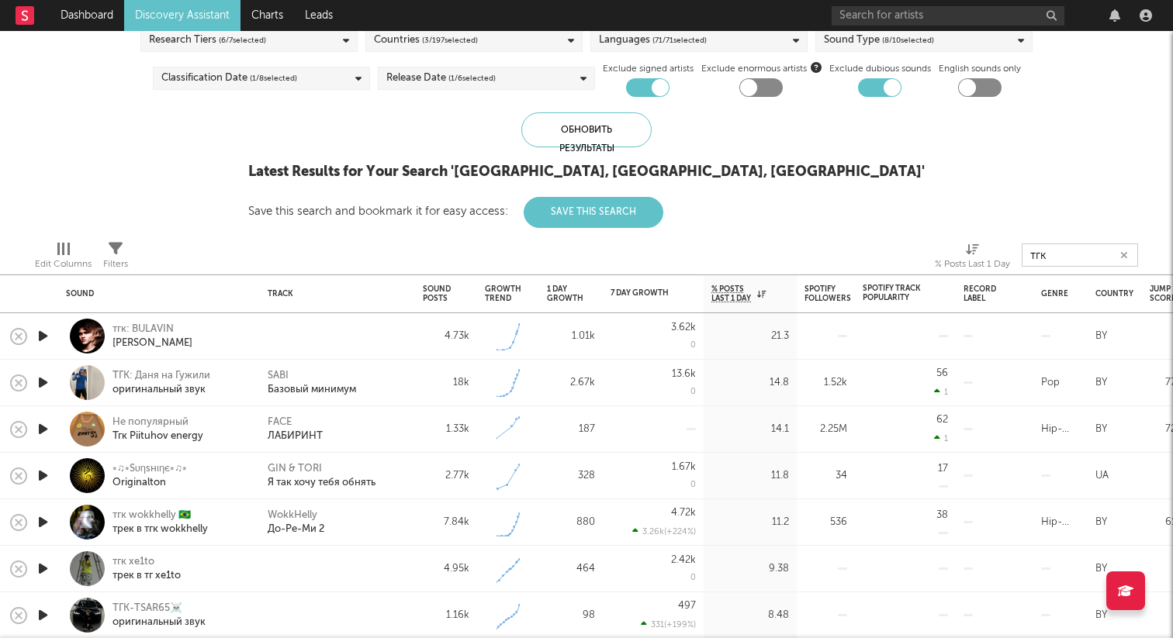
click at [43, 387] on icon "button" at bounding box center [43, 382] width 16 height 19
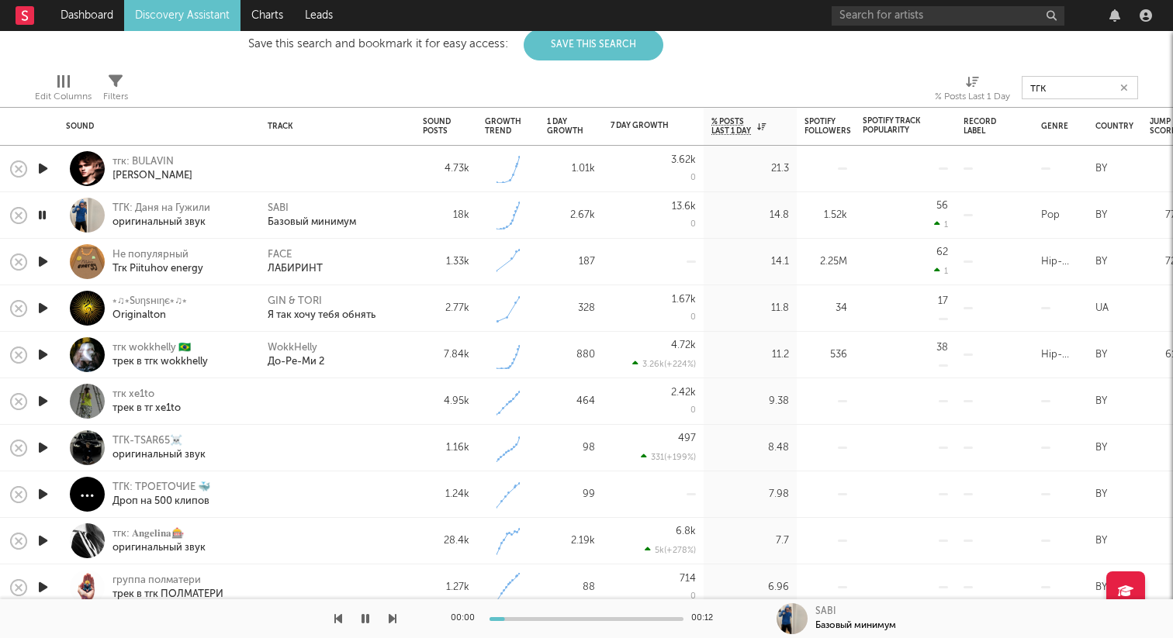
click at [36, 398] on icon "button" at bounding box center [43, 401] width 16 height 19
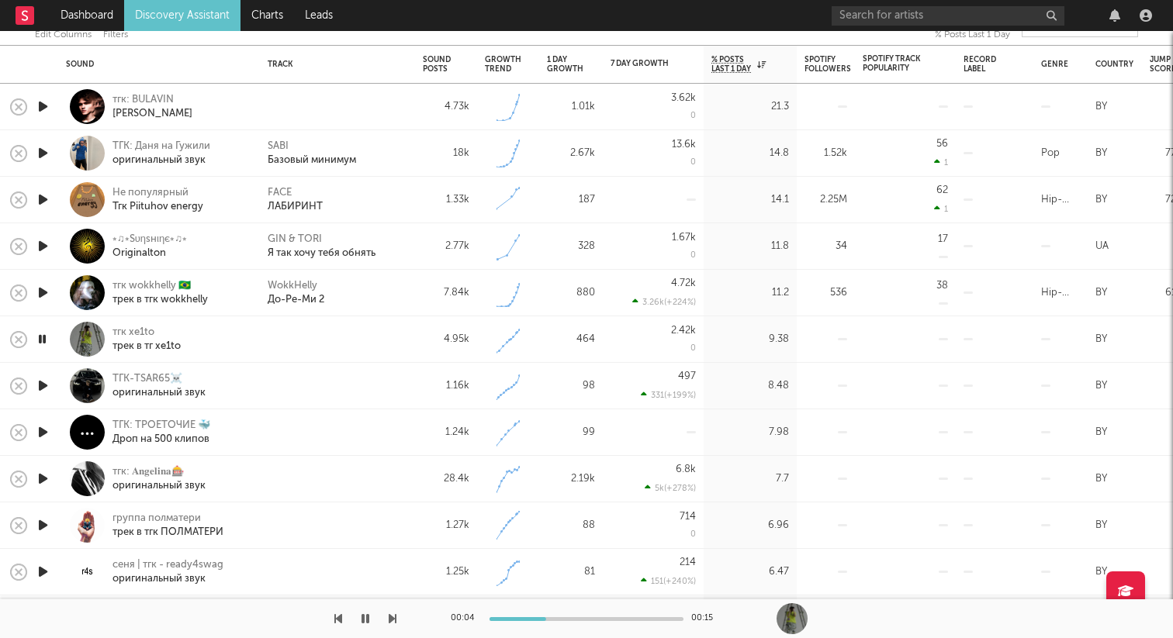
click at [43, 382] on icon "button" at bounding box center [43, 385] width 16 height 19
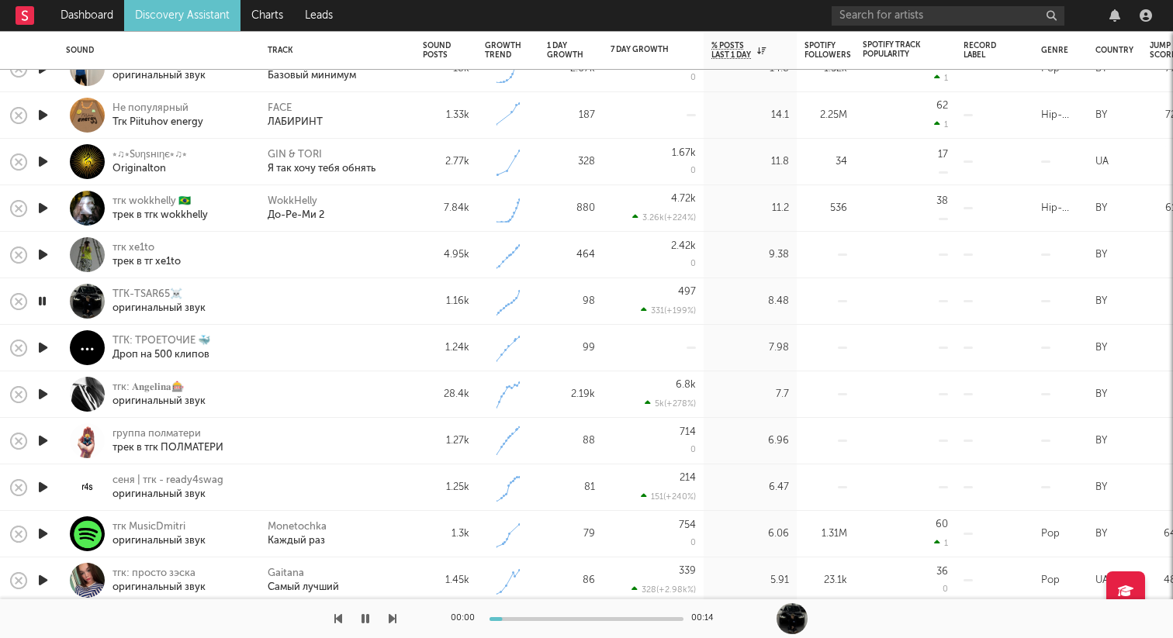
click at [40, 354] on icon "button" at bounding box center [43, 347] width 16 height 19
click at [43, 348] on icon "button" at bounding box center [42, 347] width 15 height 19
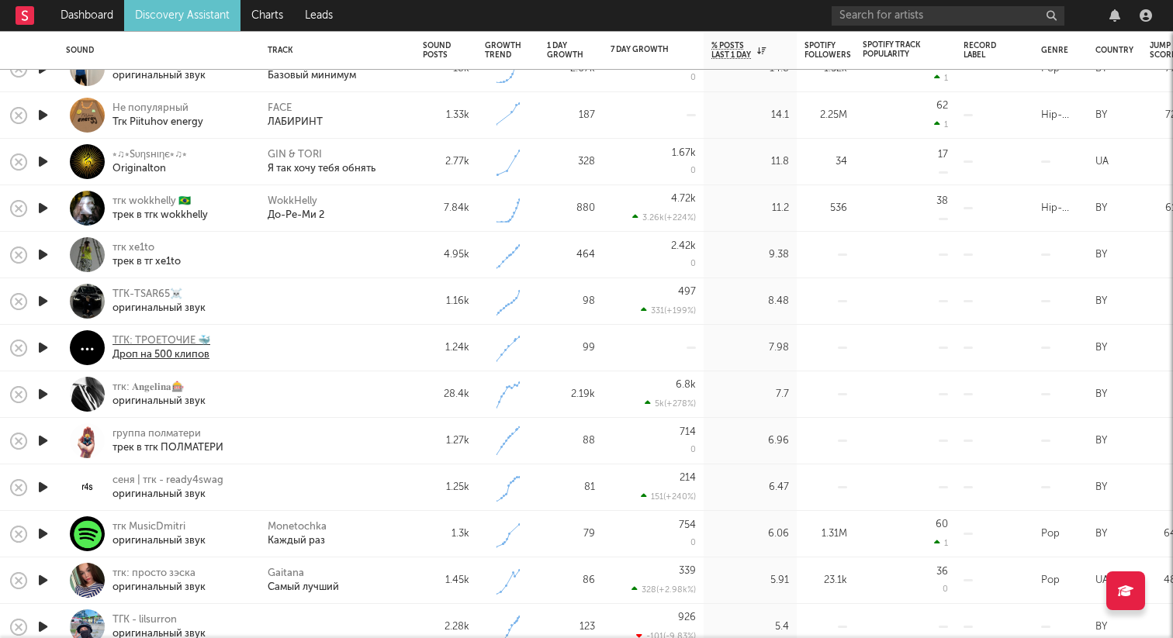
type input "тгк"
